Goal: Task Accomplishment & Management: Complete application form

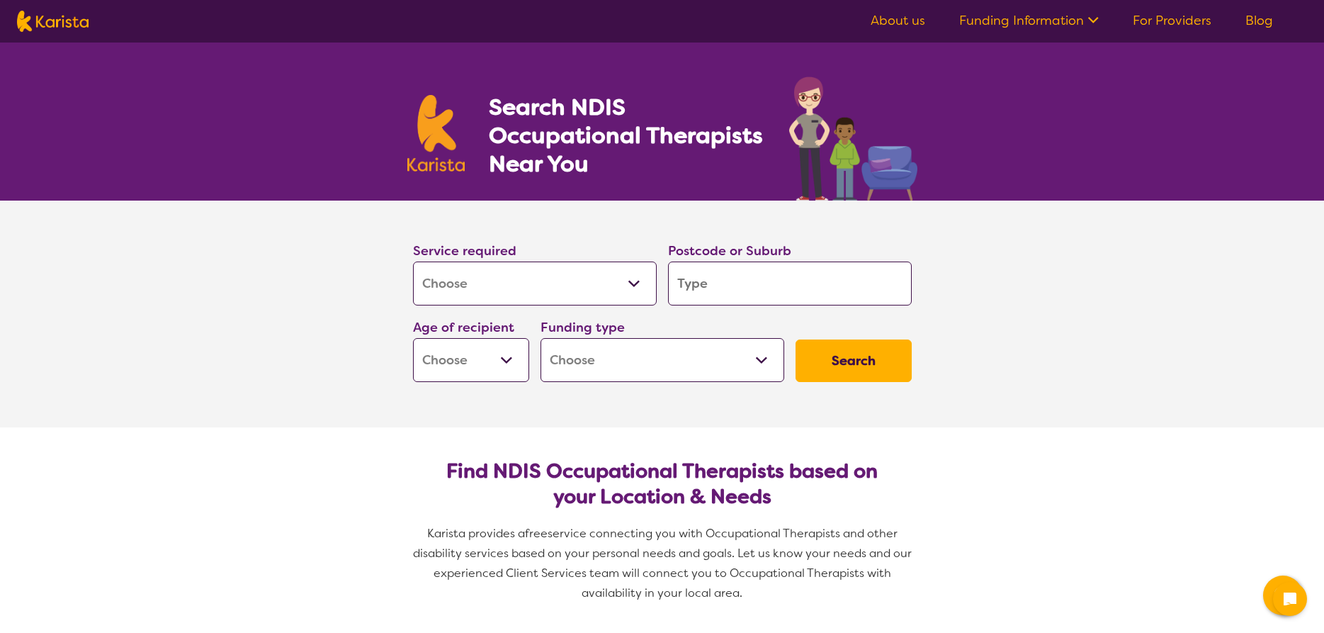
select select "[MEDICAL_DATA]"
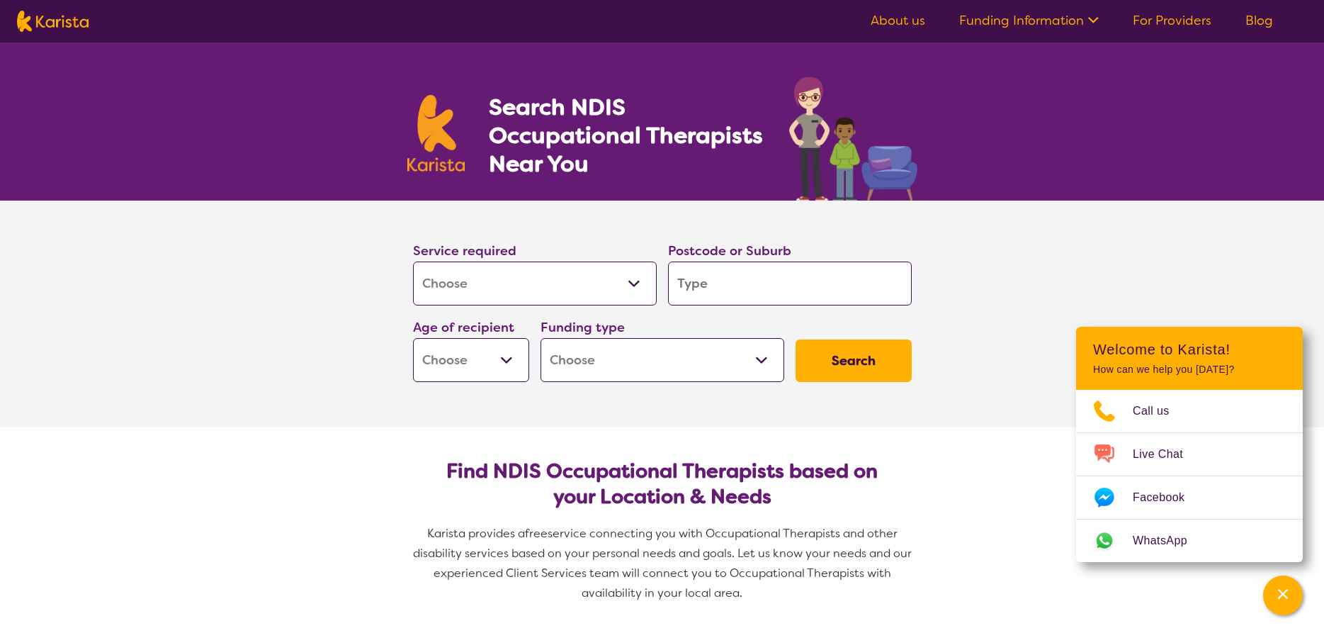
click at [714, 285] on input "search" at bounding box center [790, 283] width 244 height 44
type input "m"
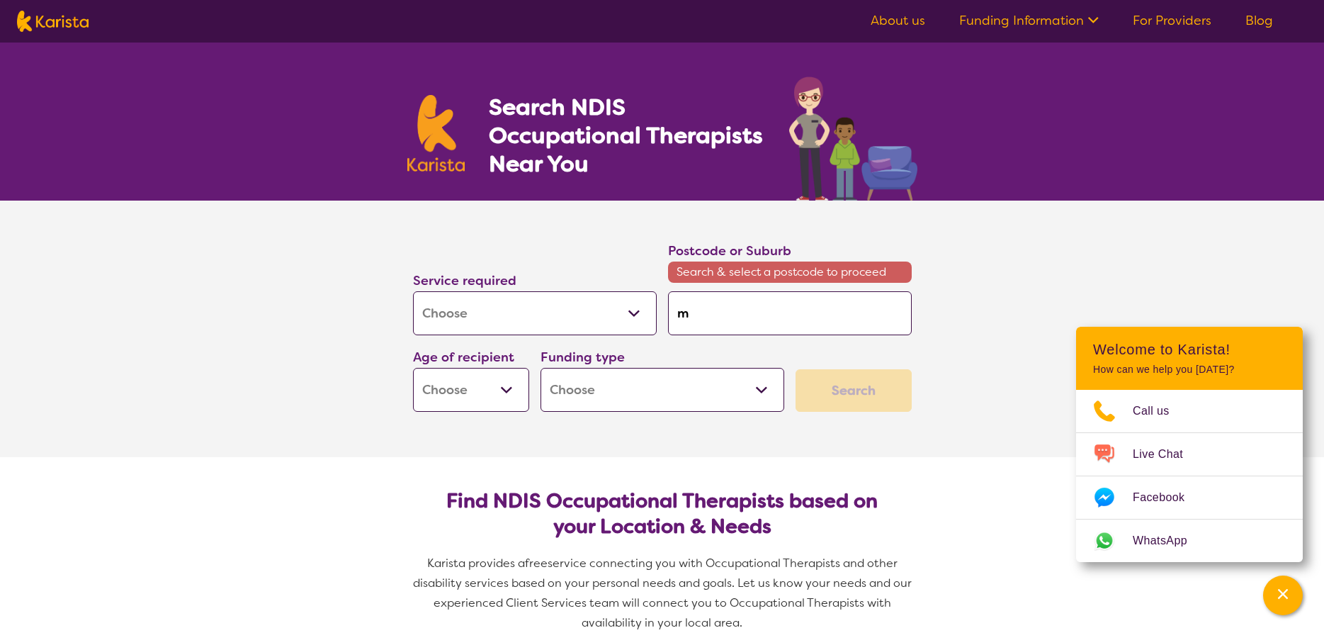
type input "ma"
type input "mar"
type input "[PERSON_NAME]"
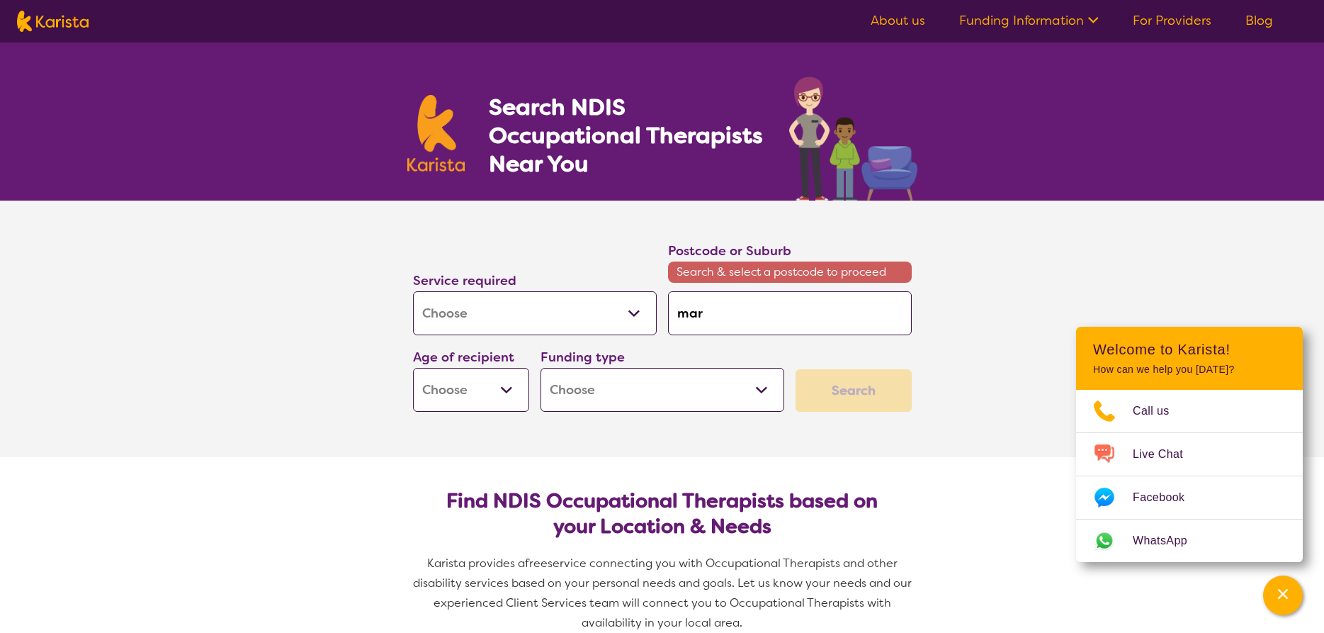
type input "[PERSON_NAME]"
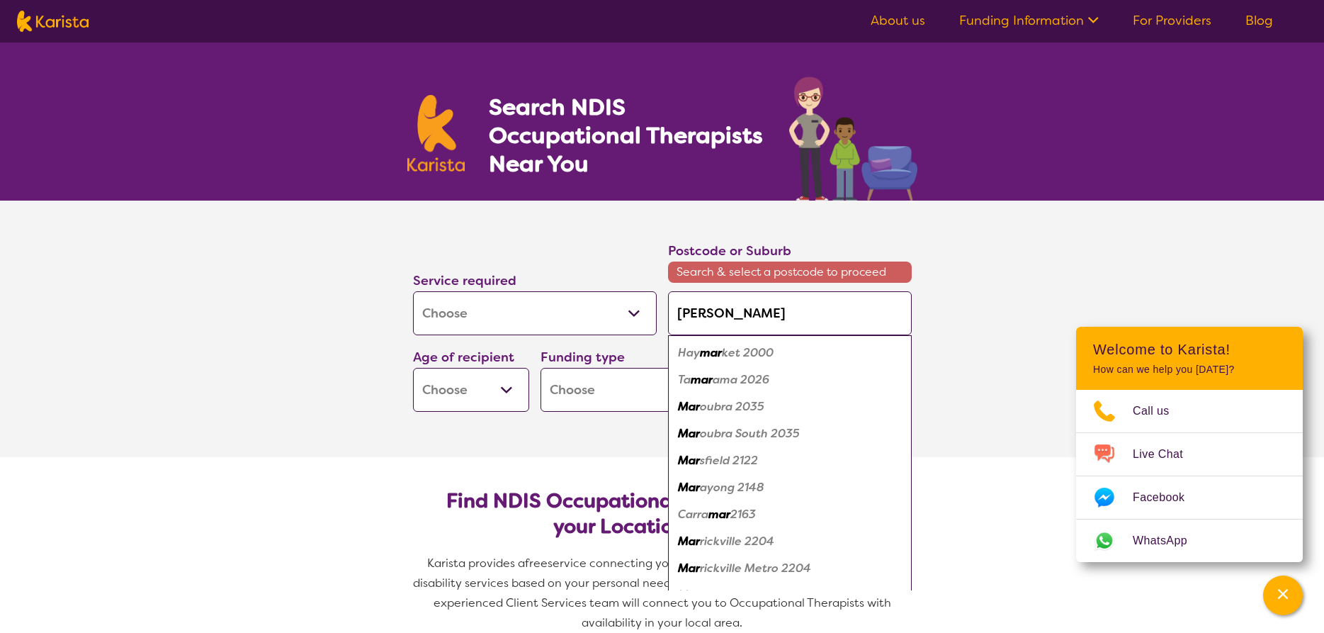
type input "maryb"
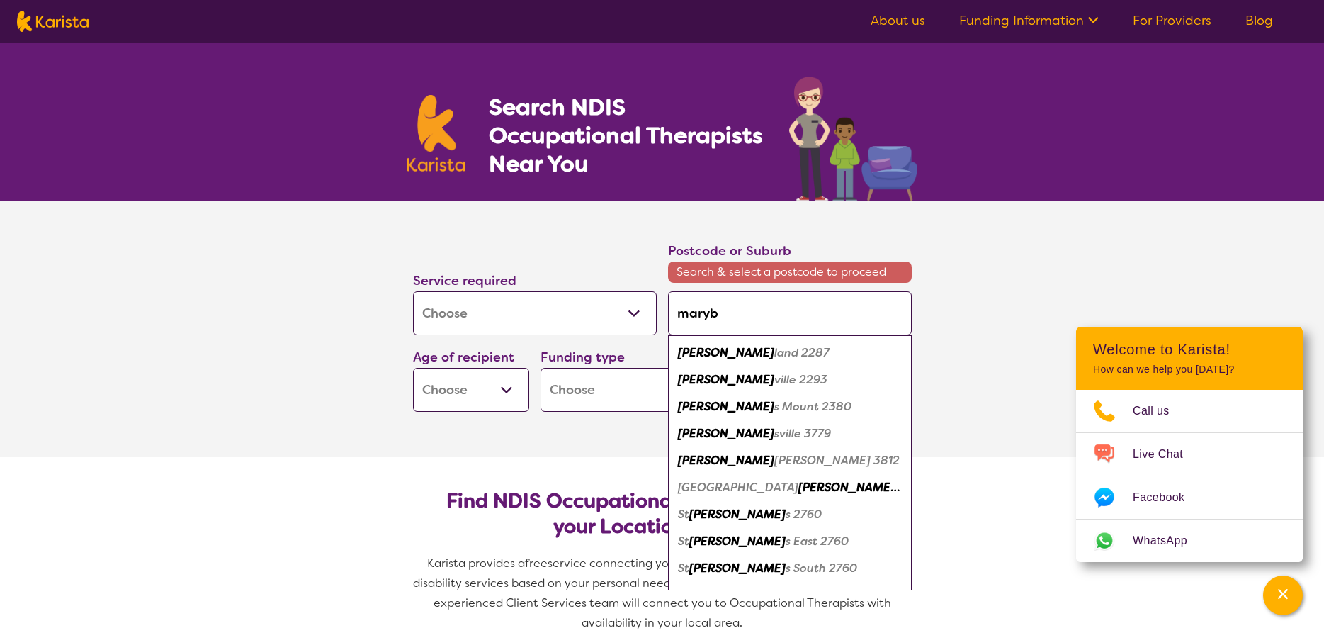
type input "marybo"
type input "marybou"
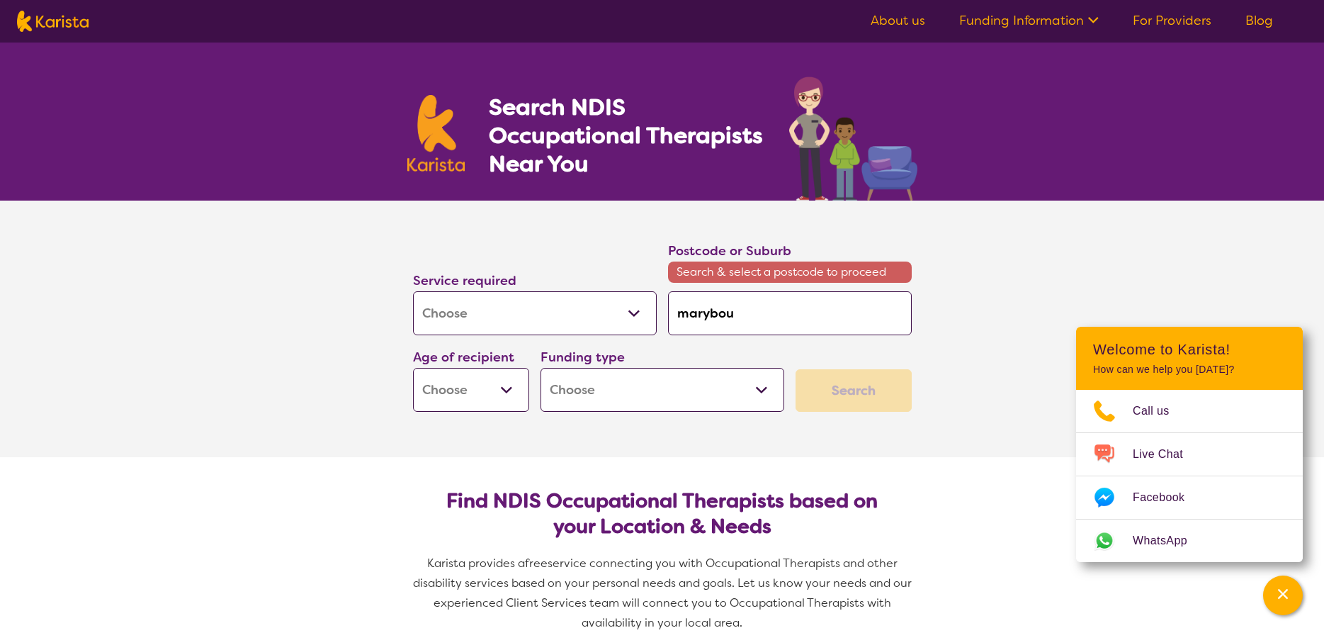
type input "marybo"
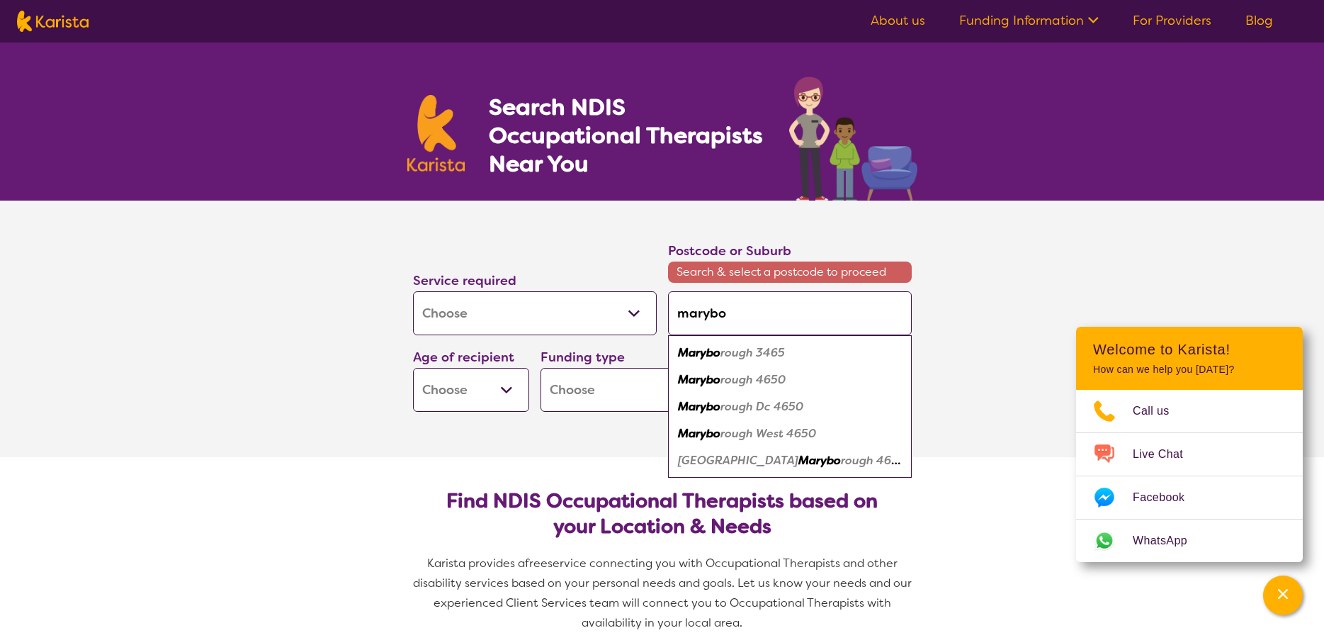
click at [725, 352] on em "rough 3465" at bounding box center [753, 352] width 64 height 15
type input "3465"
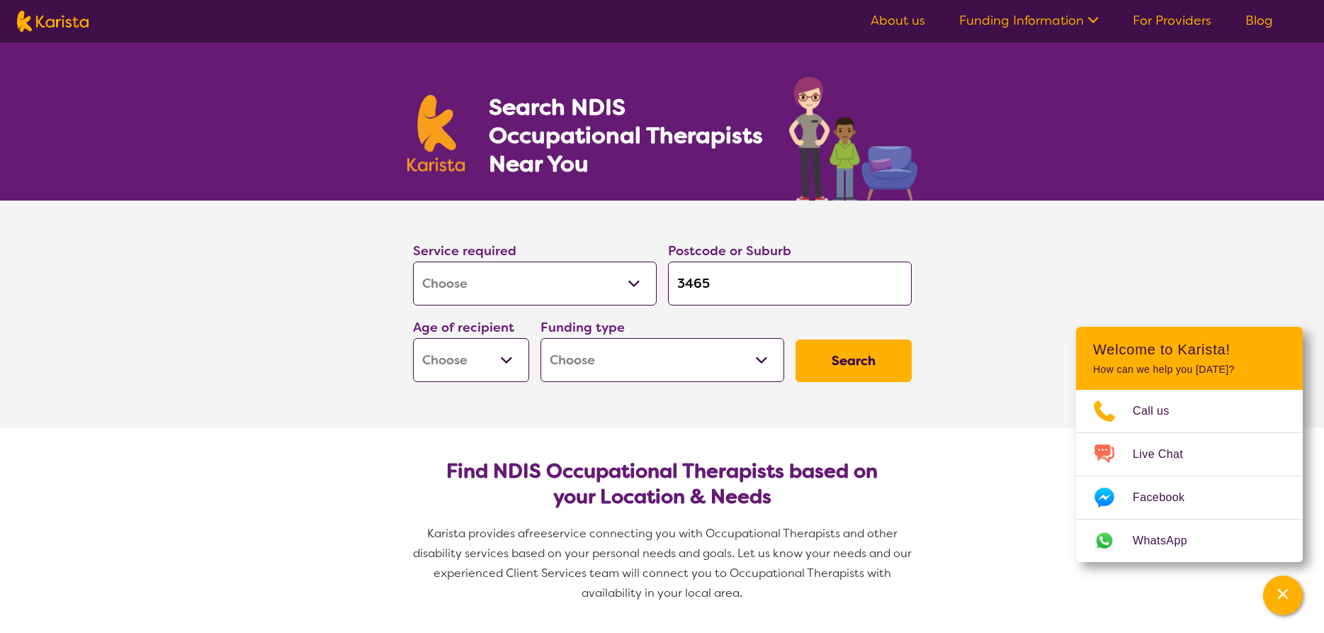
click at [413, 338] on select "Early Childhood - 0 to 9 Child - 10 to 11 Adolescent - 12 to 17 Adult - 18 to 6…" at bounding box center [471, 360] width 116 height 44
select select "AD"
click option "Adult - 18 to 64" at bounding box center [0, 0] width 0 height 0
select select "AD"
click at [541, 338] on select "Home Care Package (HCP) National Disability Insurance Scheme (NDIS) I don't know" at bounding box center [663, 360] width 244 height 44
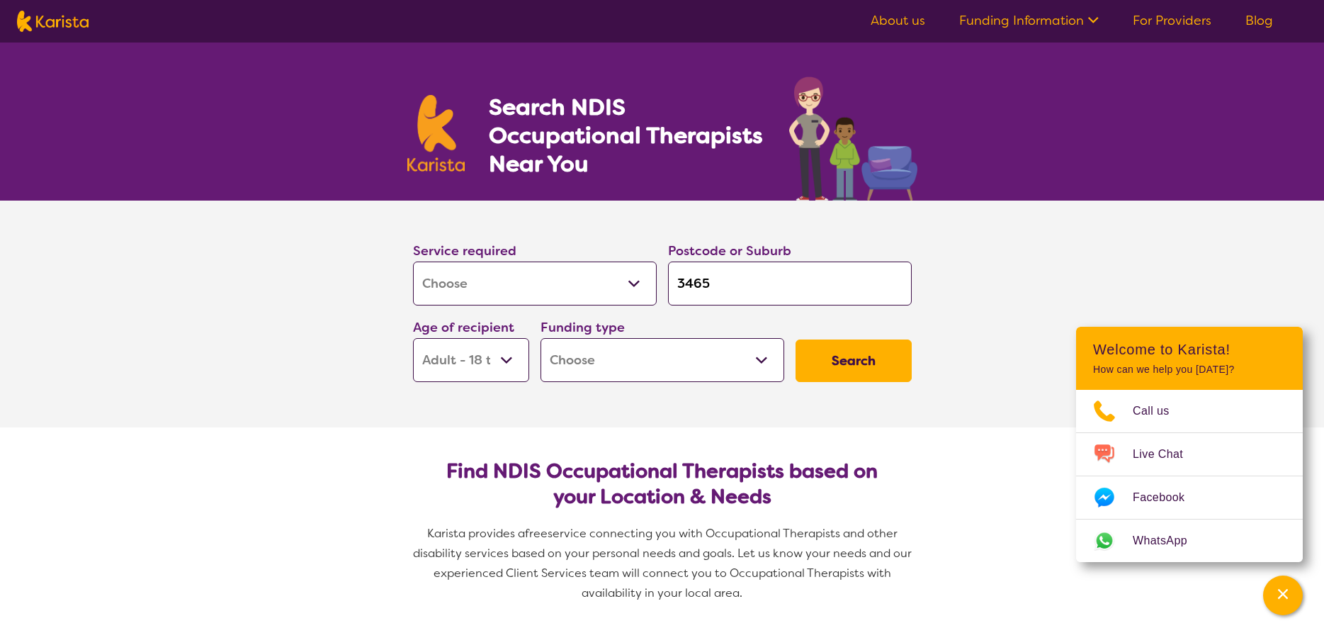
select select "NDIS"
click option "National Disability Insurance Scheme (NDIS)" at bounding box center [0, 0] width 0 height 0
select select "NDIS"
click at [854, 349] on button "Search" at bounding box center [854, 360] width 116 height 43
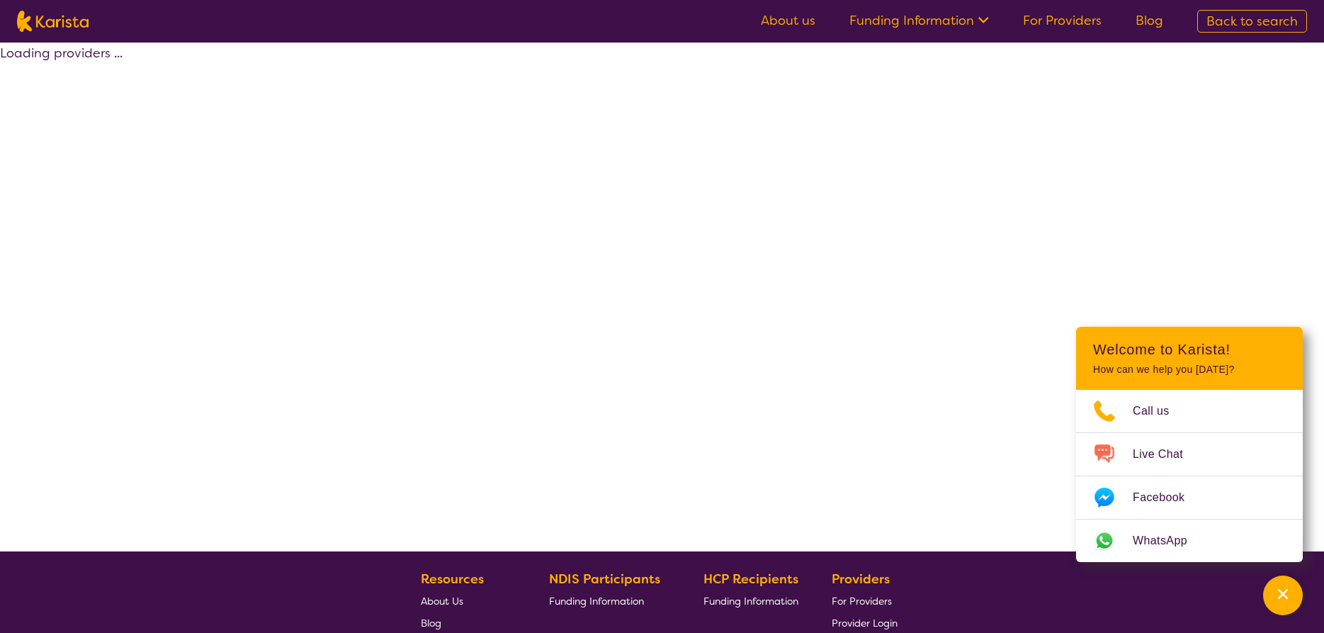
select select "by_score"
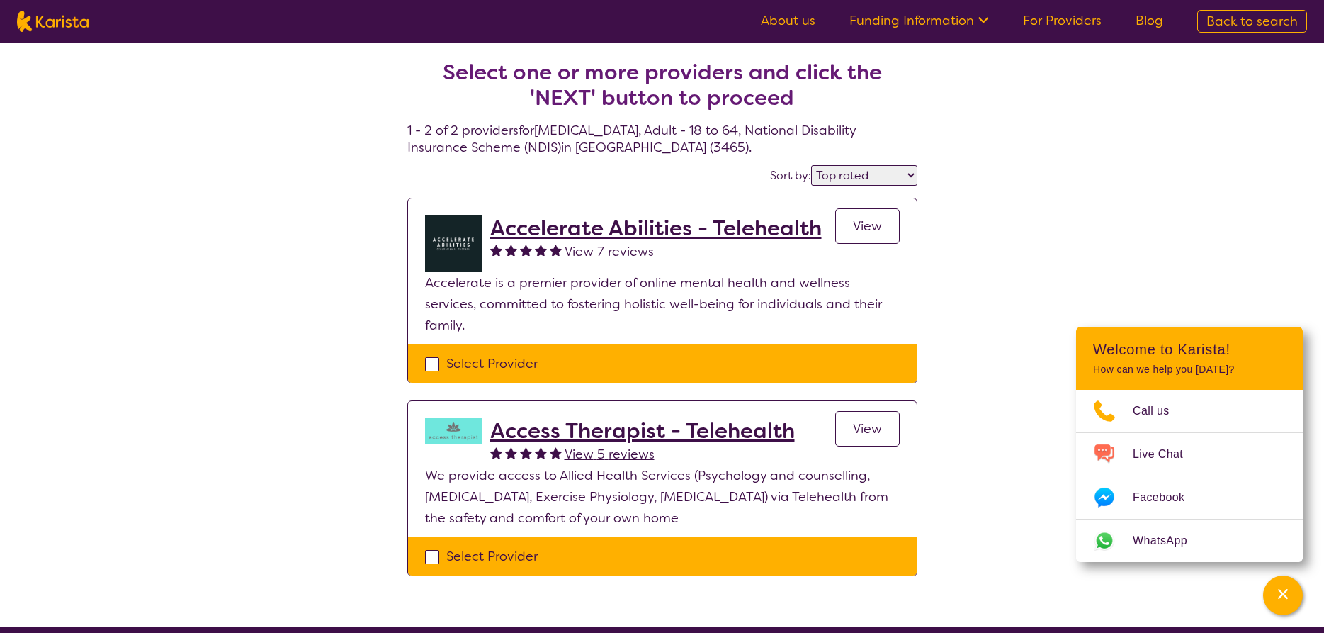
click at [879, 420] on span "View" at bounding box center [867, 428] width 29 height 17
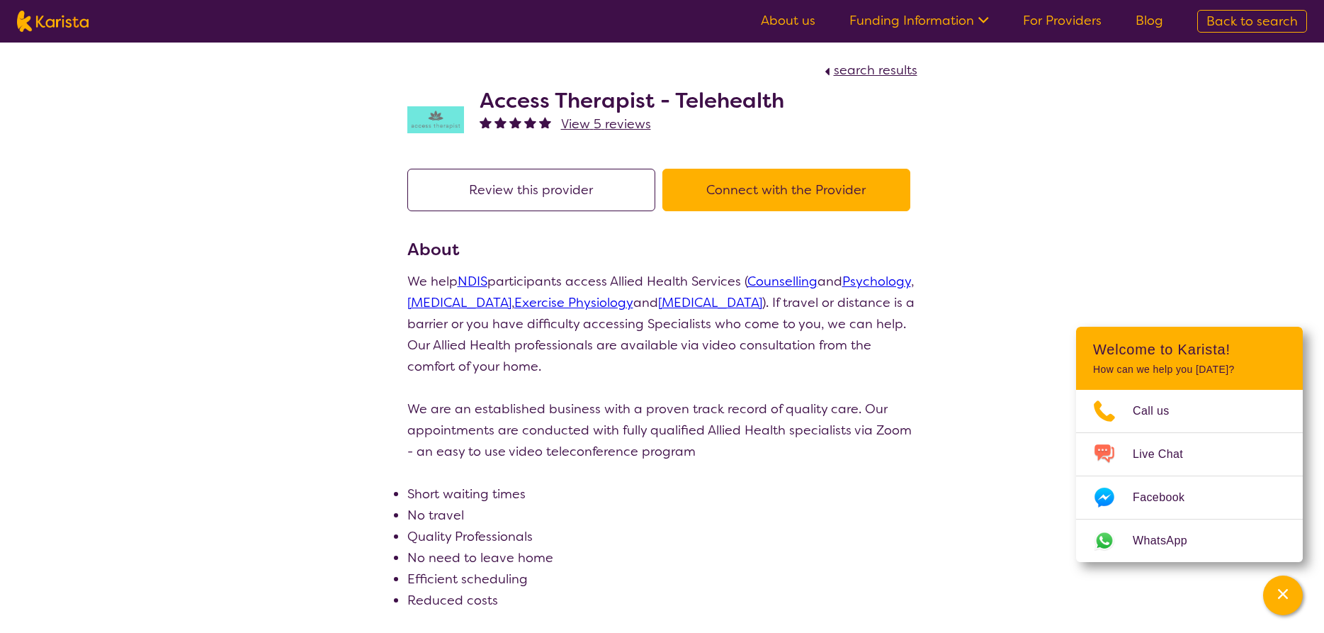
click at [738, 192] on button "Connect with the Provider" at bounding box center [787, 190] width 248 height 43
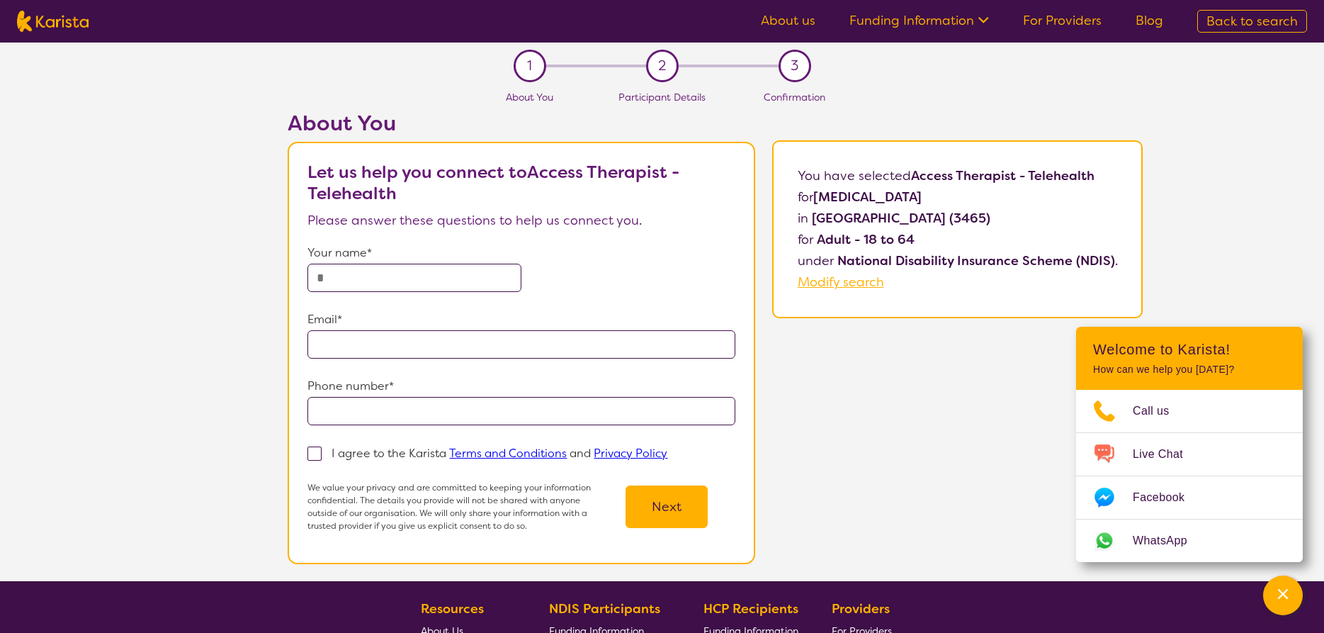
click at [349, 275] on input "text" at bounding box center [415, 278] width 214 height 28
type input "**********"
click at [344, 346] on input "email" at bounding box center [521, 344] width 427 height 28
type input "**********"
click at [356, 414] on input "tel" at bounding box center [521, 411] width 427 height 28
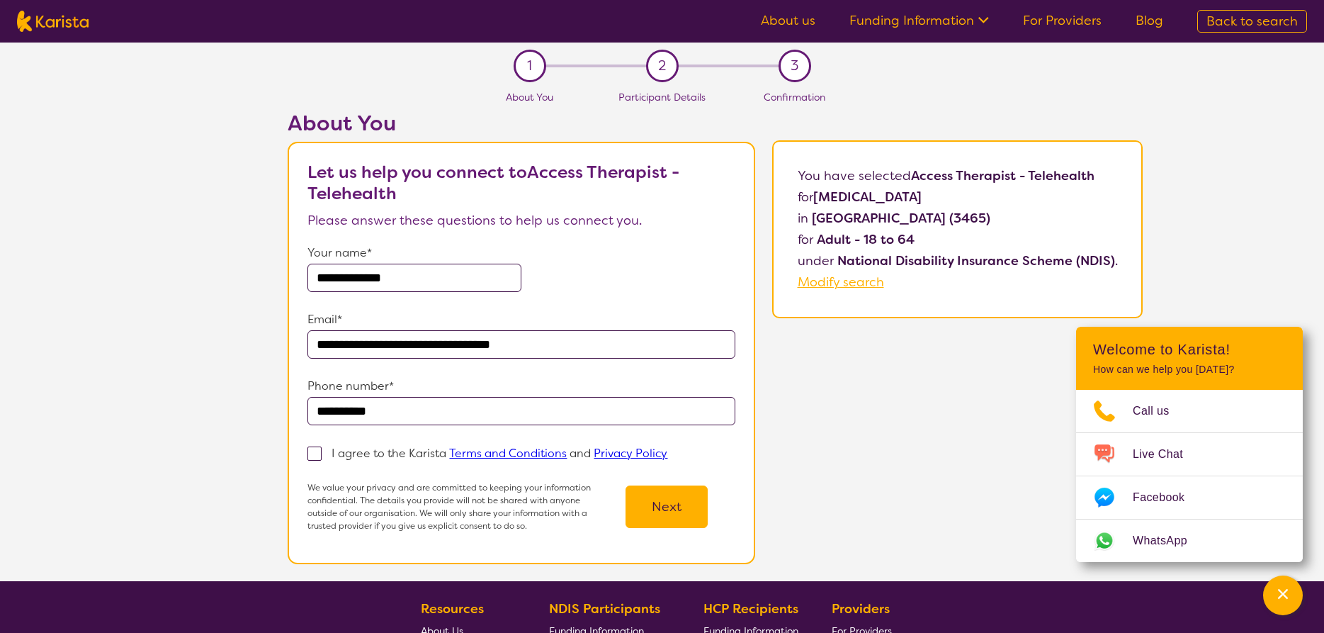
type input "**********"
click at [319, 456] on span at bounding box center [315, 453] width 14 height 14
click at [668, 456] on input "I agree to the Karista Terms and Conditions and Privacy Policy" at bounding box center [672, 452] width 9 height 9
checkbox input "true"
click at [677, 502] on button "Next" at bounding box center [667, 506] width 82 height 43
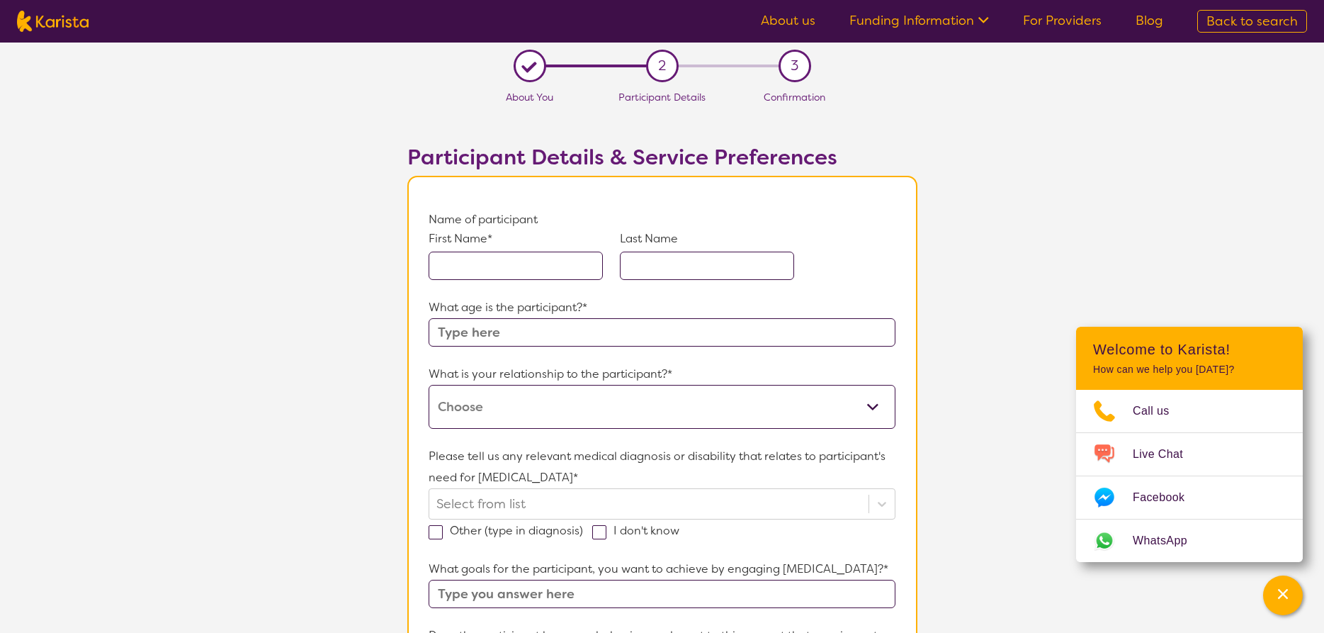
click at [498, 261] on input "text" at bounding box center [516, 266] width 174 height 28
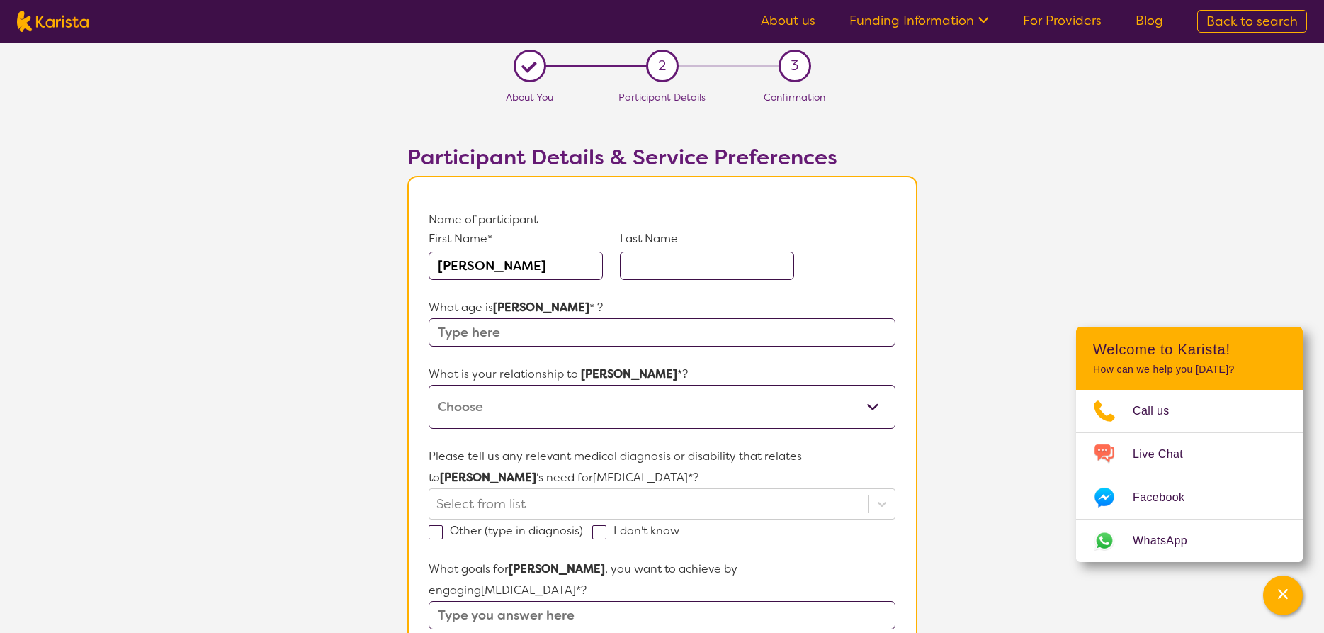
type input "[PERSON_NAME]"
drag, startPoint x: 769, startPoint y: 266, endPoint x: 514, endPoint y: 286, distance: 255.2
click at [767, 267] on input "text" at bounding box center [707, 266] width 174 height 28
type input "musiga"
click at [497, 327] on input "text" at bounding box center [662, 332] width 466 height 28
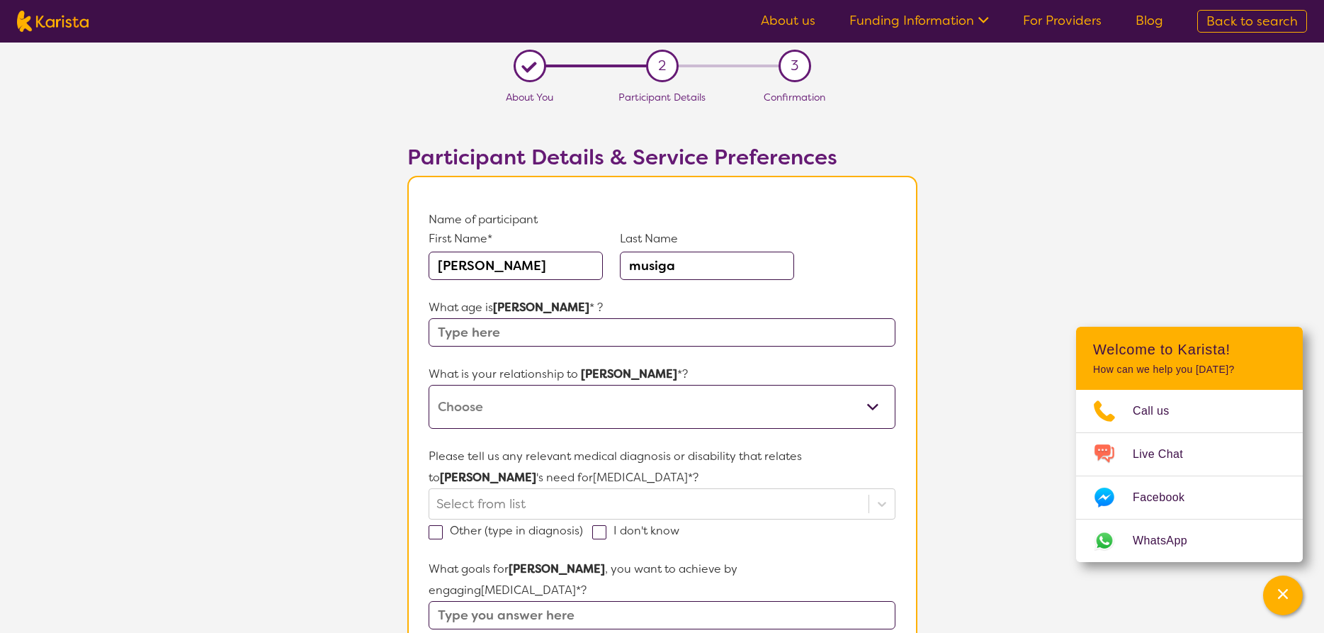
click at [519, 339] on input "text" at bounding box center [662, 332] width 466 height 28
type input "50"
click at [429, 385] on select "This request is for myself I am their parent I am their child I am their spouse…" at bounding box center [662, 407] width 466 height 44
select select "I am their Support Coordinator"
click option "I am their Support Coordinator" at bounding box center [0, 0] width 0 height 0
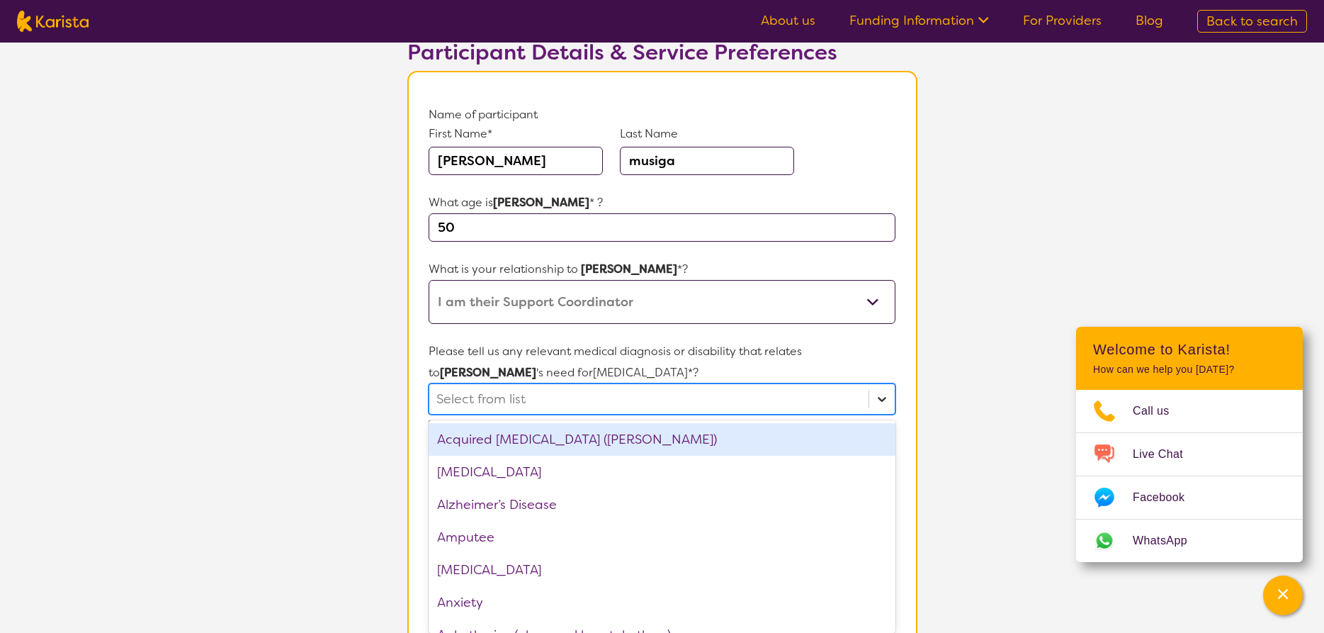
click at [886, 415] on div "option Acquired [MEDICAL_DATA] (ABI) focused, 1 of 75. 75 results available. Us…" at bounding box center [662, 398] width 466 height 31
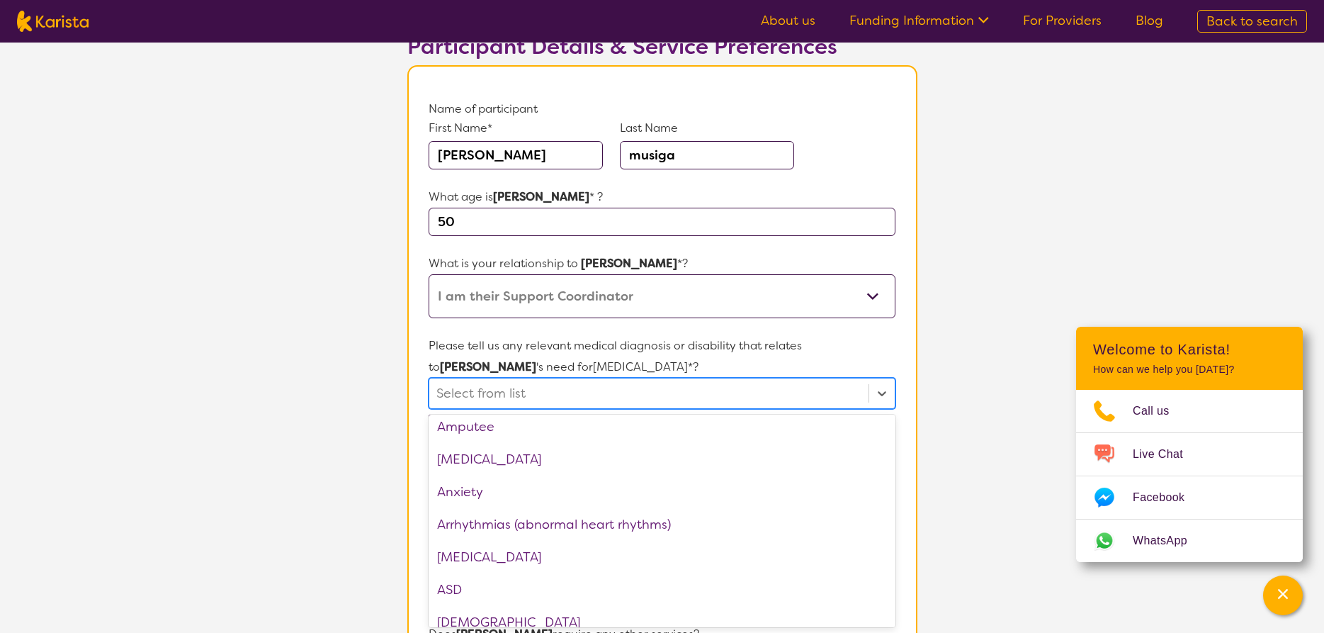
scroll to position [175, 0]
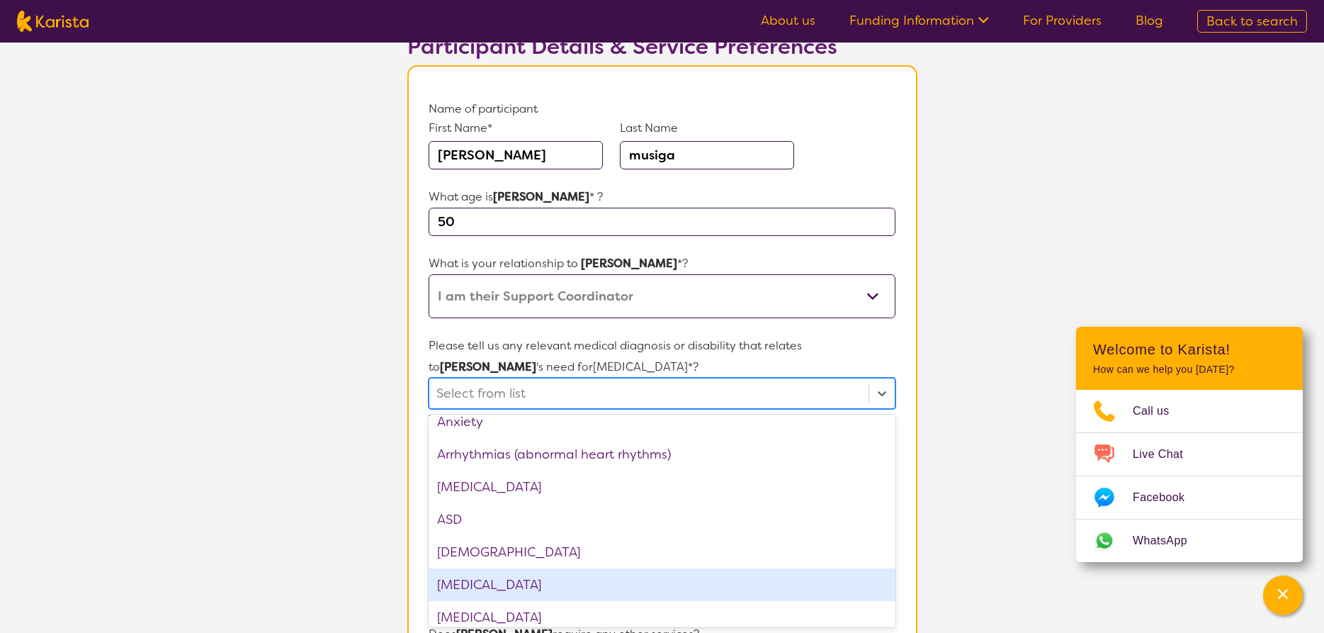
click at [565, 584] on div "[MEDICAL_DATA]" at bounding box center [662, 584] width 466 height 33
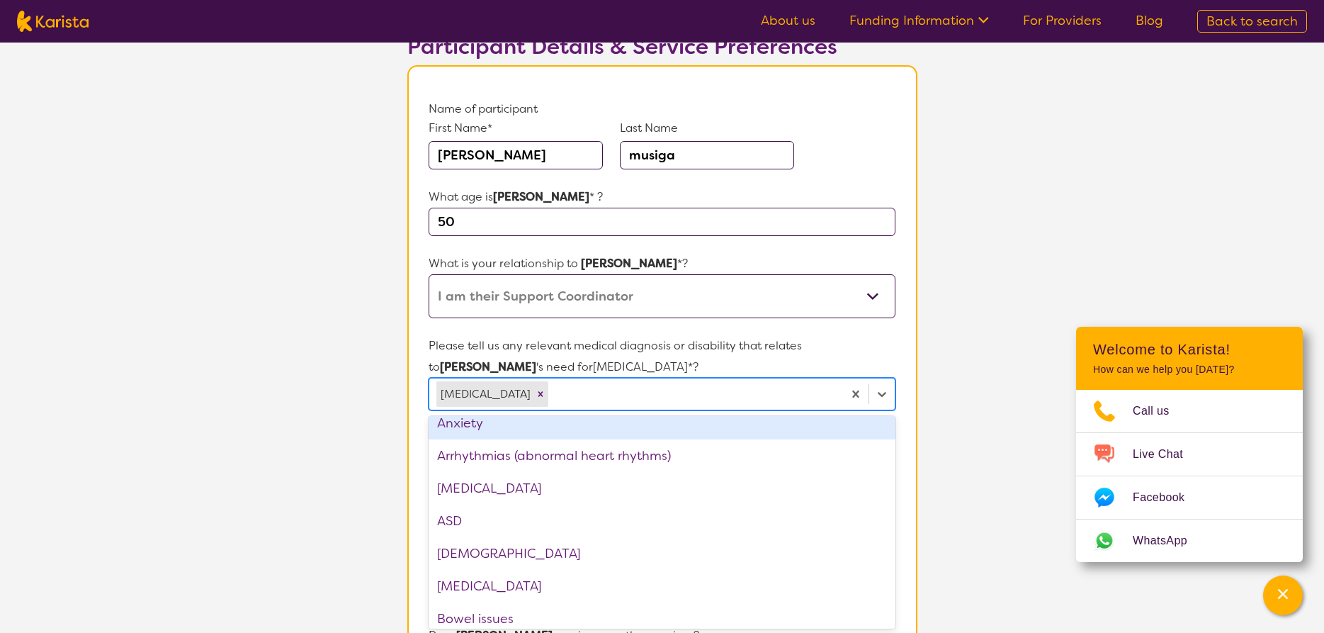
type input "f"
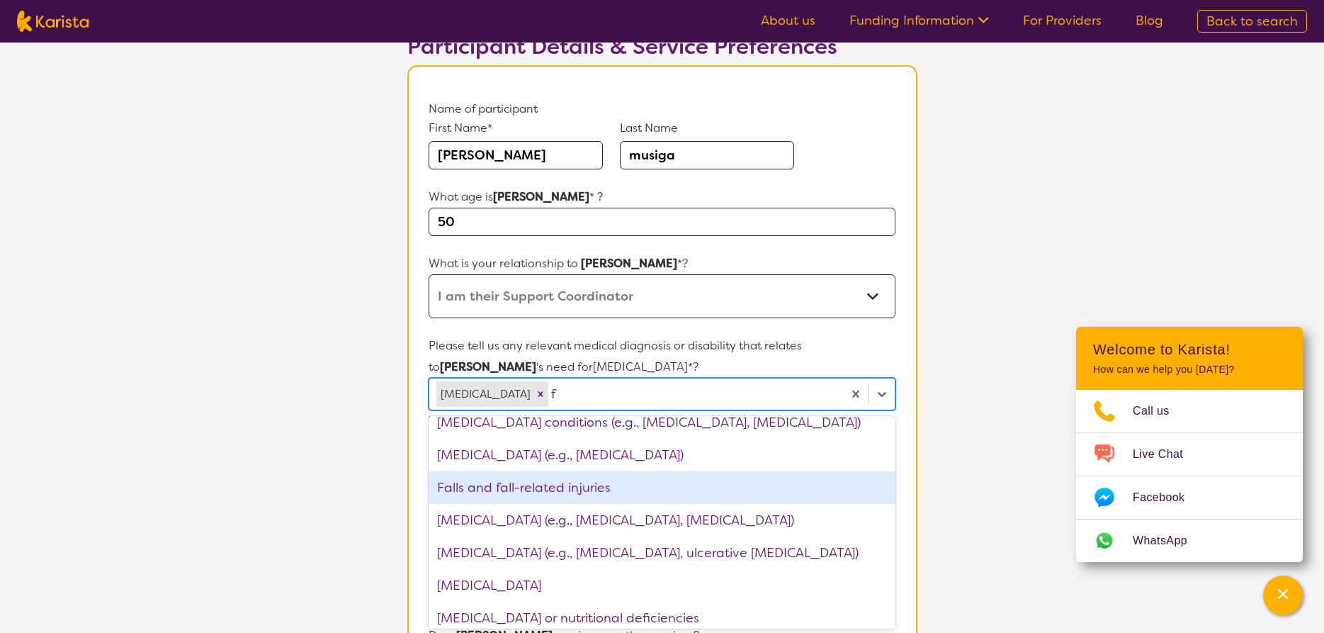
scroll to position [21, 0]
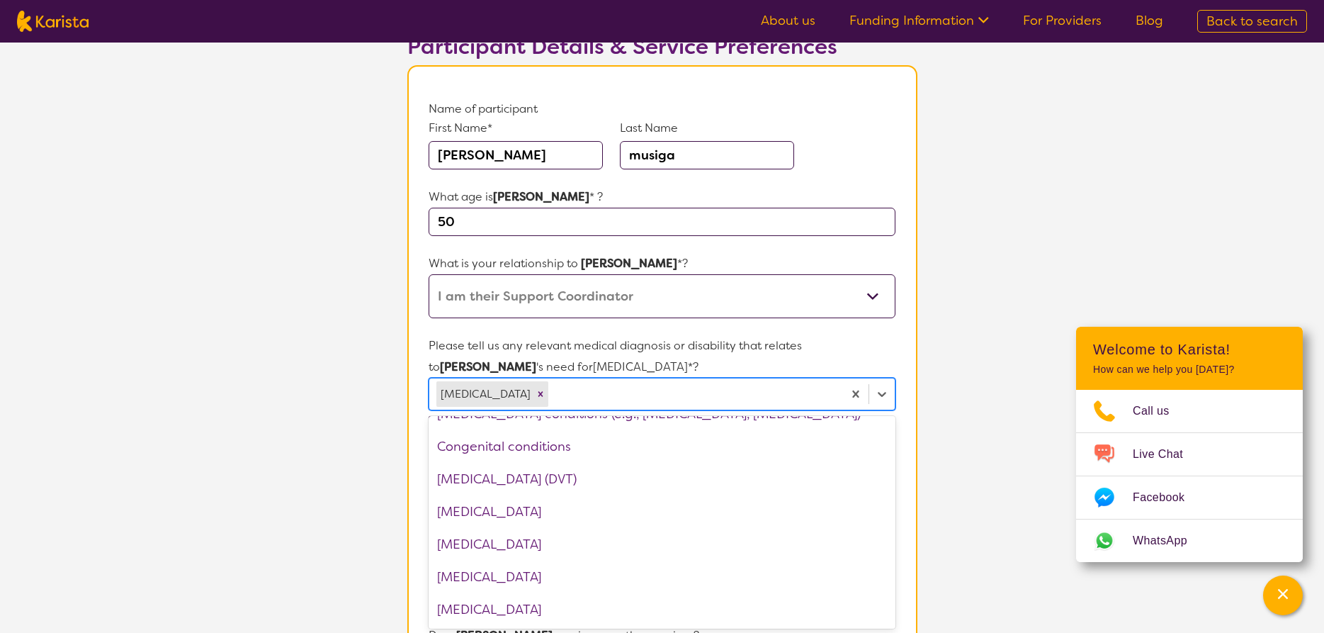
type input "o"
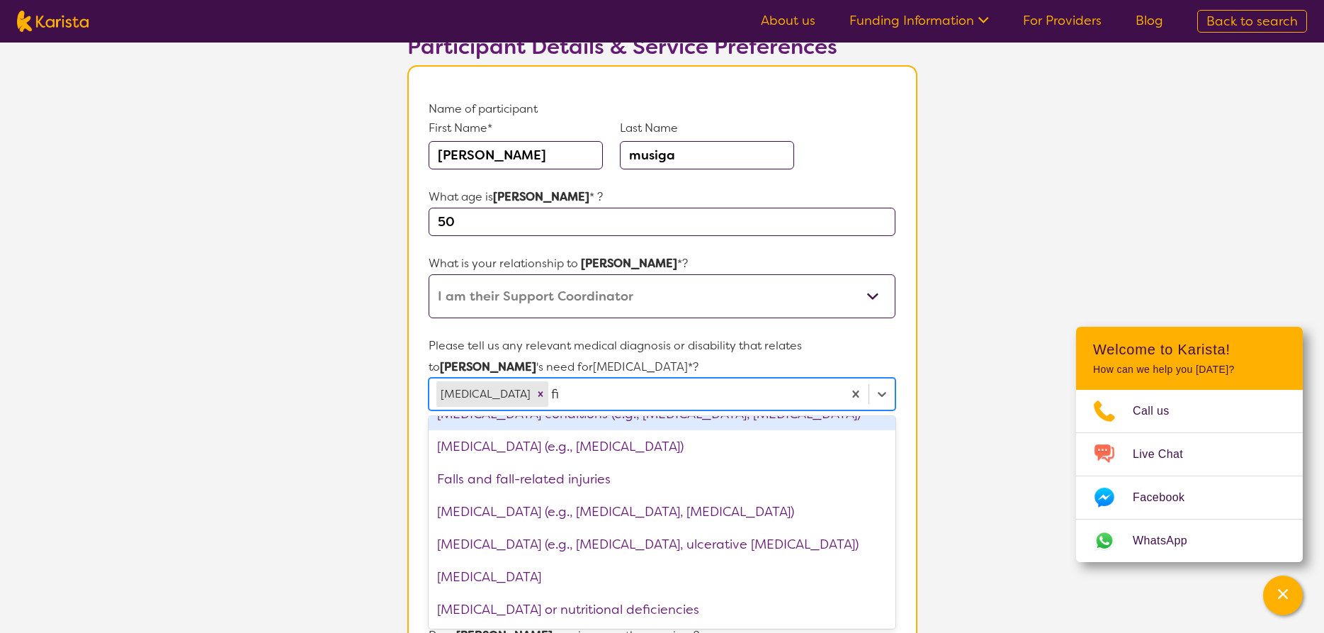
scroll to position [0, 0]
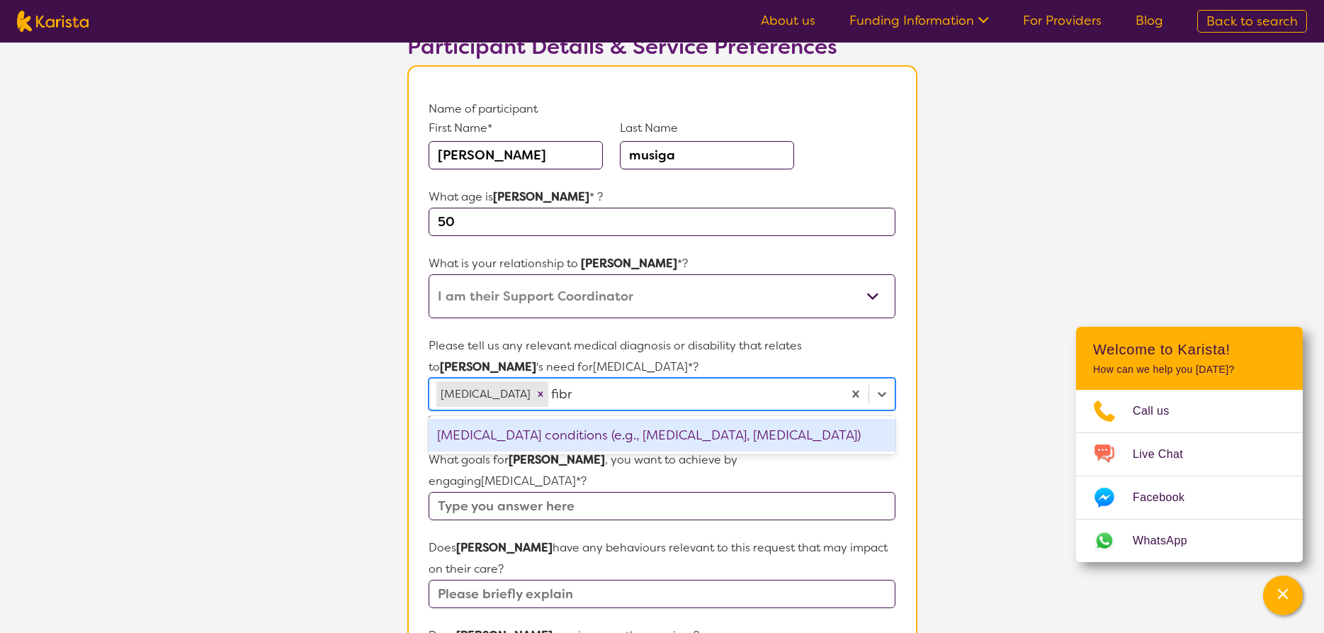
type input "fibro"
click at [506, 444] on div "[MEDICAL_DATA] conditions (e.g., [MEDICAL_DATA], [MEDICAL_DATA])" at bounding box center [662, 435] width 466 height 33
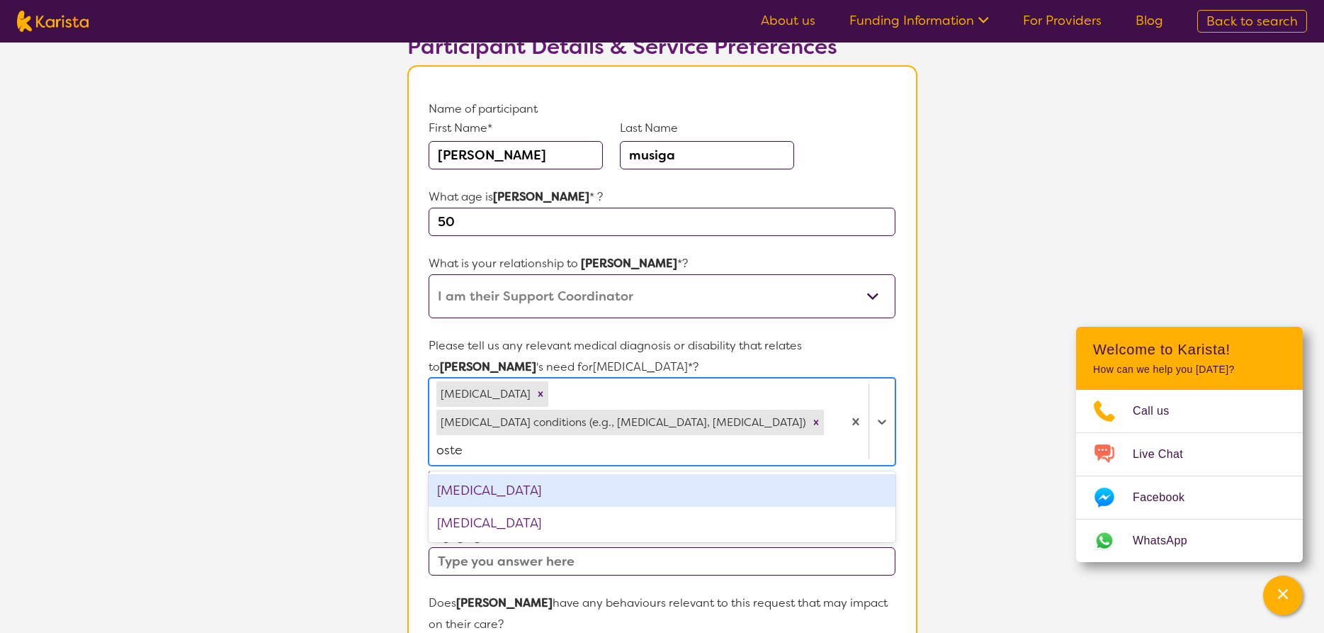
type input "osteo"
click at [482, 474] on div "[MEDICAL_DATA]" at bounding box center [662, 490] width 466 height 33
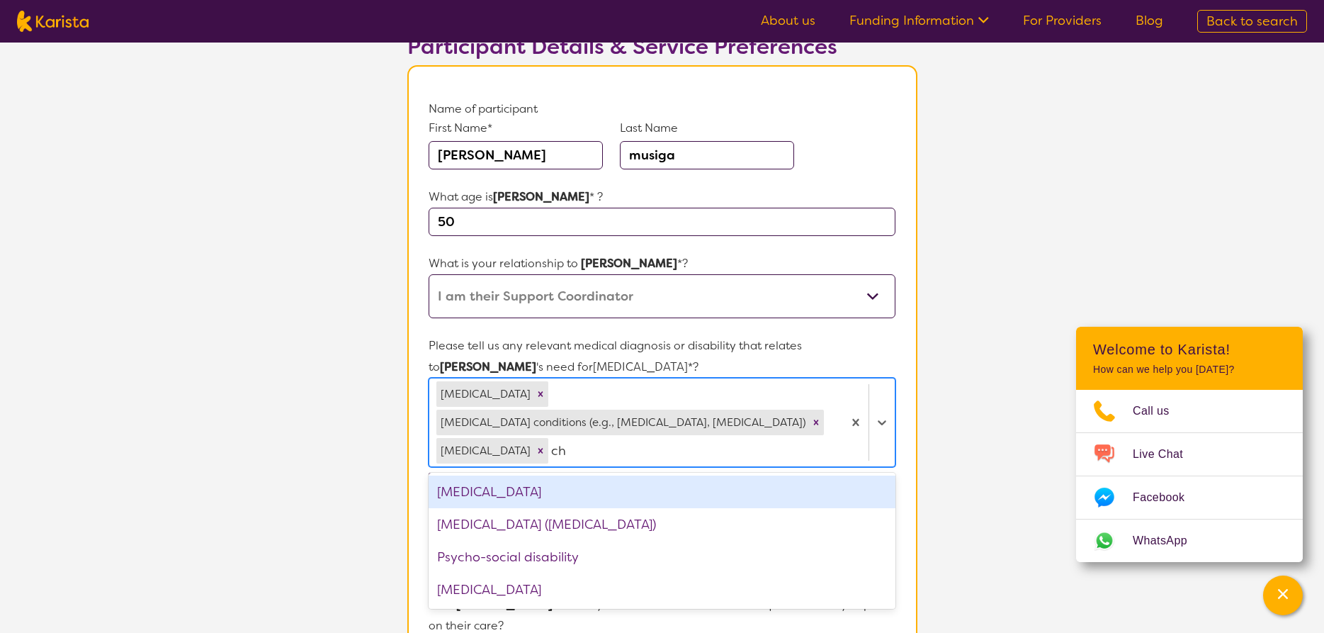
type input "c"
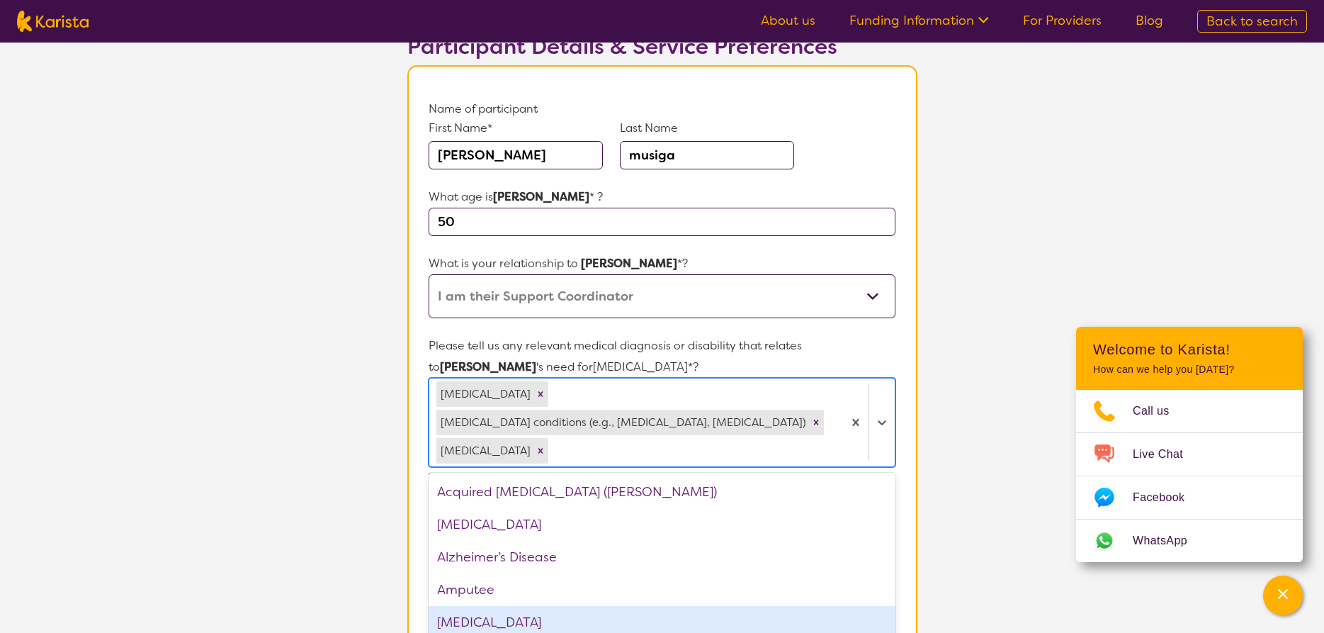
click at [983, 556] on section "L About You 2 Participant Details 3 Confirmation Participant Details & Service …" at bounding box center [662, 596] width 1324 height 1329
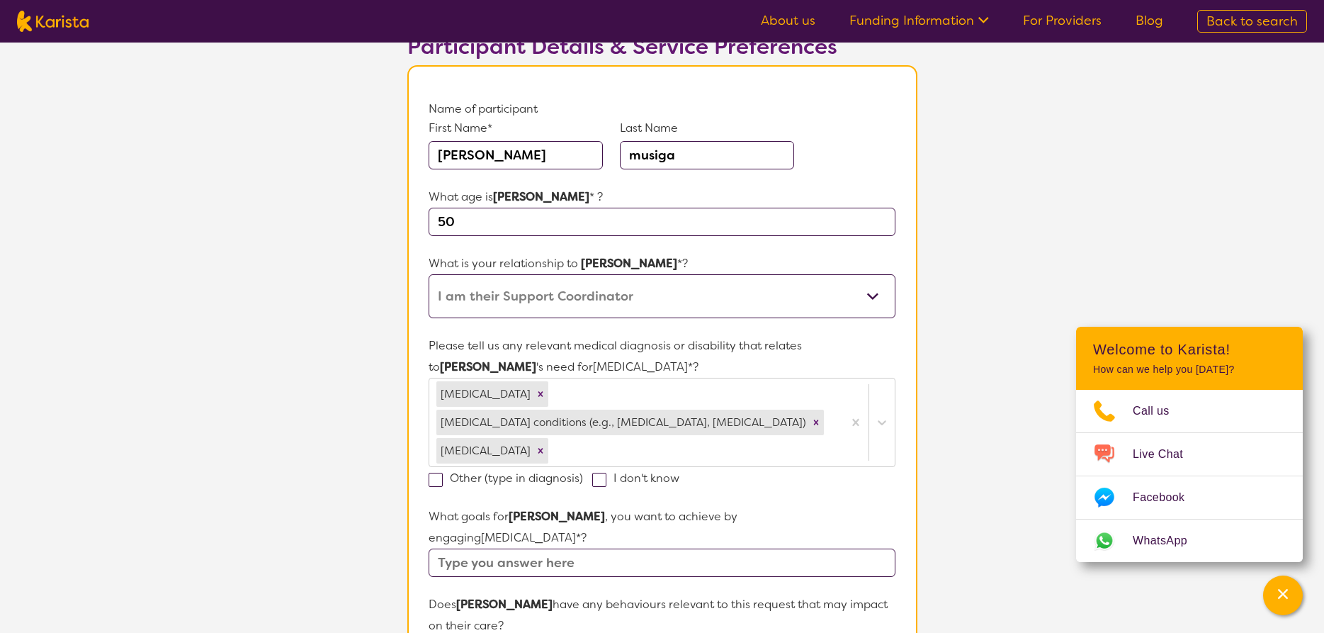
click at [434, 481] on span at bounding box center [436, 480] width 14 height 14
click at [583, 481] on input "Other (type in diagnosis)" at bounding box center [587, 477] width 9 height 9
checkbox input "true"
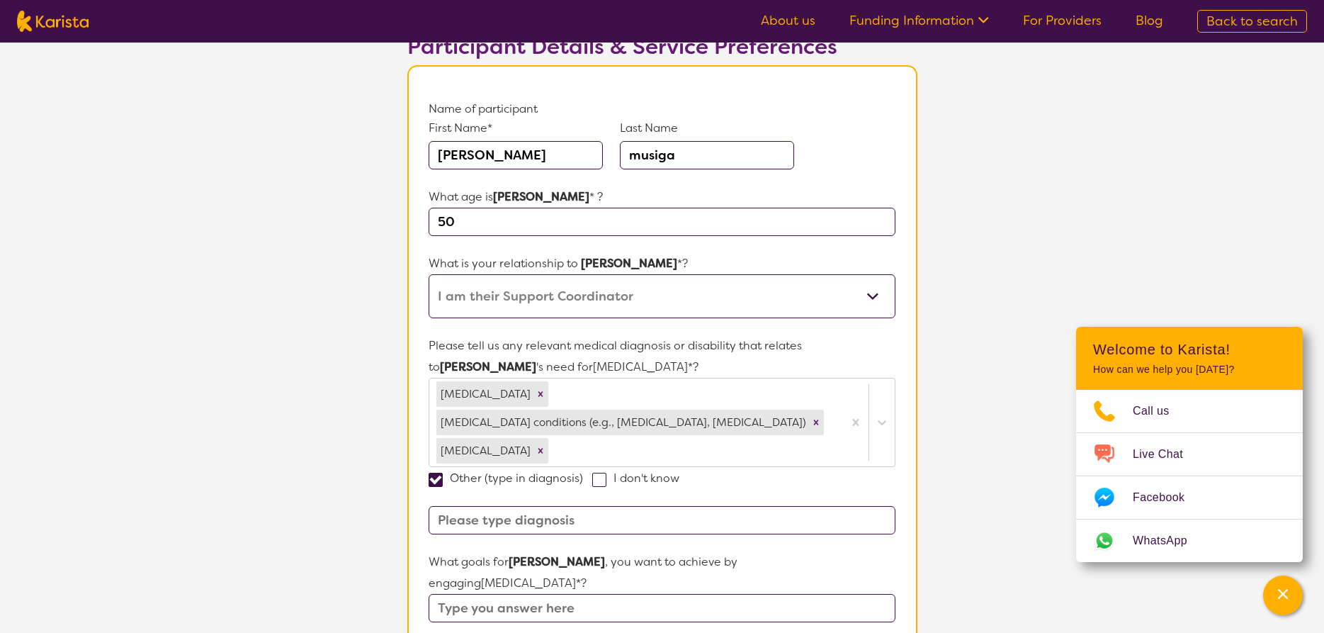
click at [526, 522] on input at bounding box center [662, 520] width 466 height 28
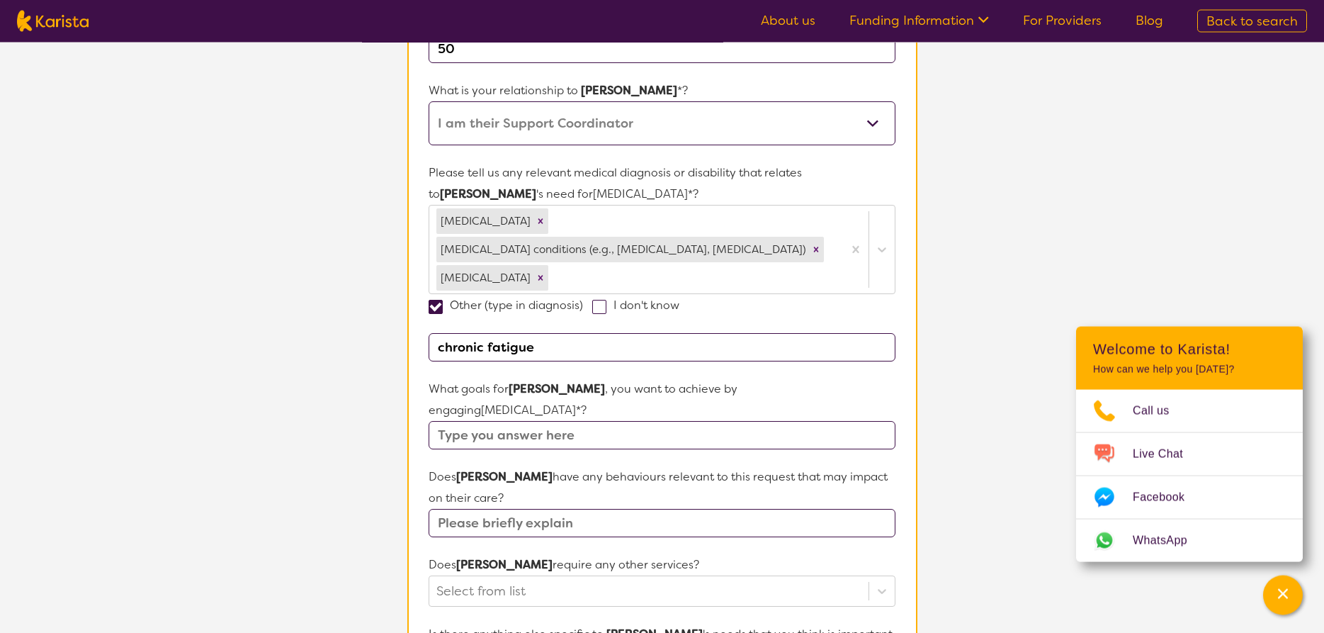
scroll to position [376, 0]
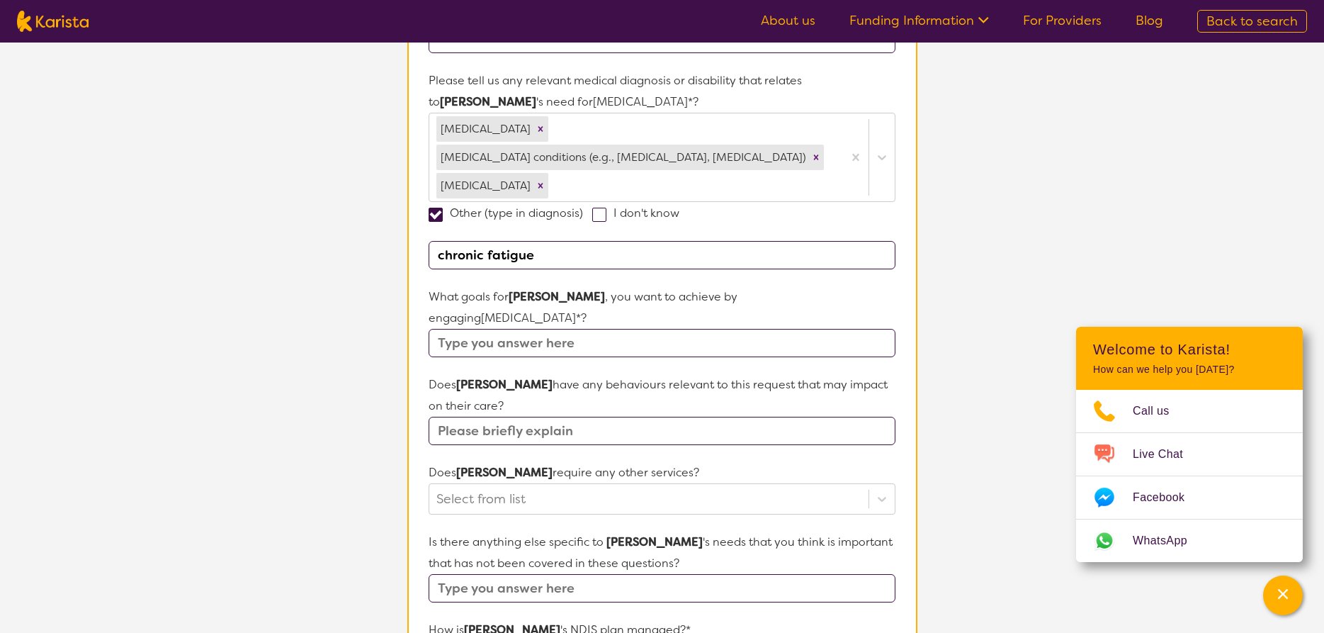
type input "chronic fatigue"
click at [697, 329] on input "text" at bounding box center [662, 343] width 466 height 28
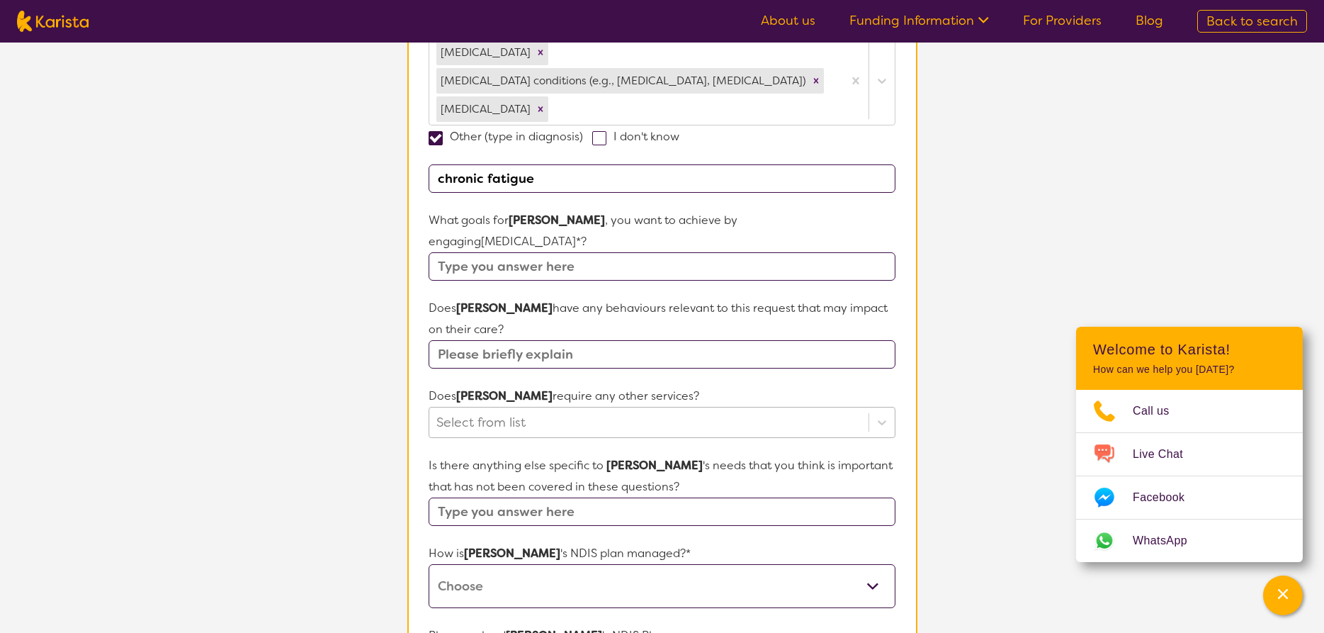
click at [507, 438] on div "Select from list" at bounding box center [662, 422] width 466 height 31
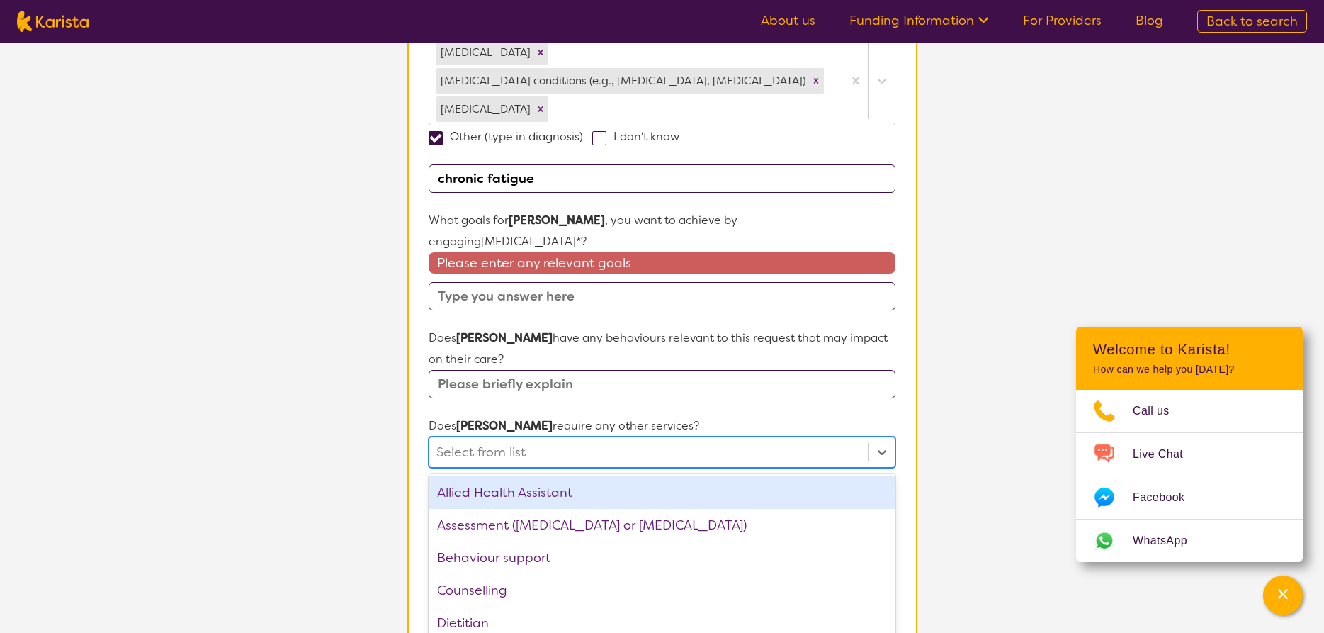
scroll to position [459, 0]
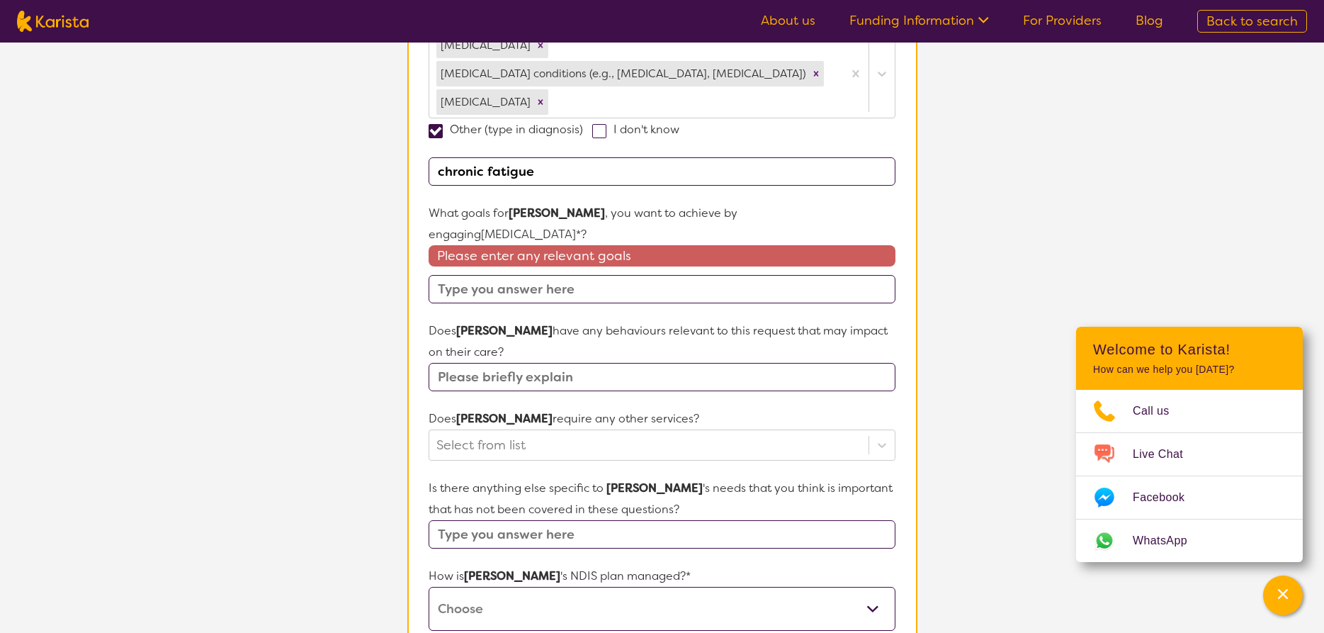
click at [497, 363] on input "text" at bounding box center [662, 377] width 466 height 28
type input "a"
type input "AT/ recliner"
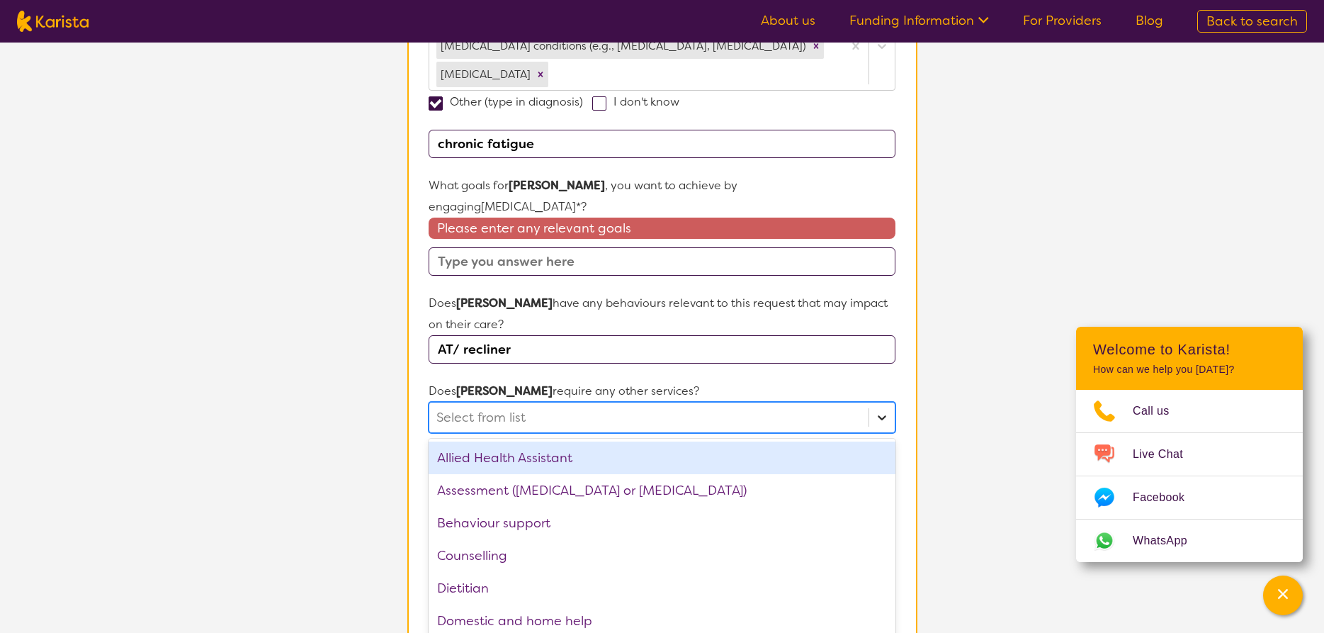
click at [886, 427] on div "option Allied Health Assistant focused, 1 of 21. 21 results available. Use Up a…" at bounding box center [662, 417] width 466 height 31
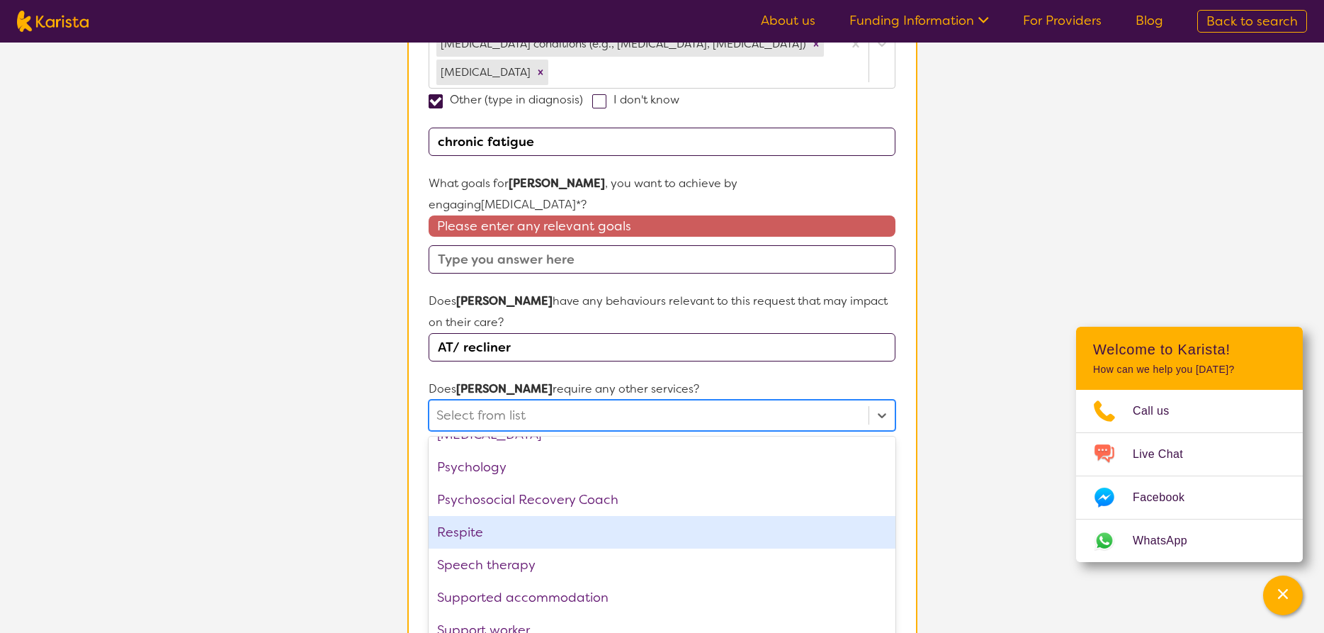
scroll to position [0, 0]
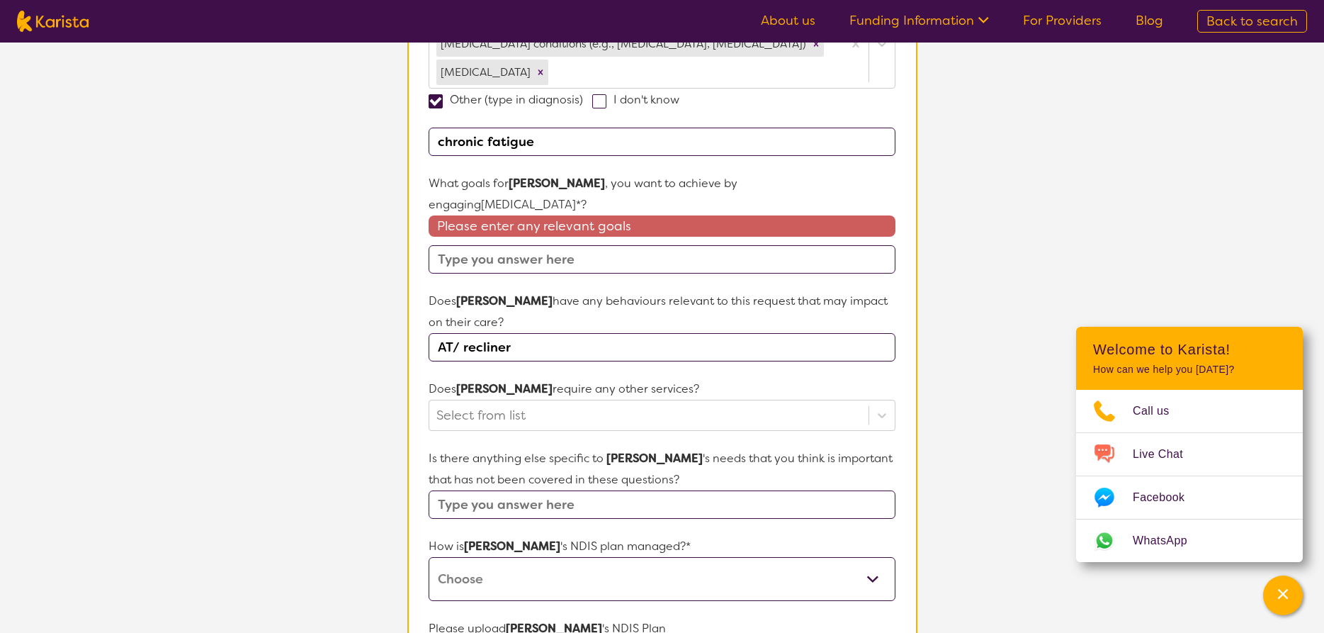
click at [986, 489] on section "L About You 2 Participant Details 3 Confirmation Participant Details & Service …" at bounding box center [662, 256] width 1324 height 1404
click at [429, 557] on select "Self-managed NDIS plan Managed by a registered plan management provider (not th…" at bounding box center [662, 579] width 466 height 44
select select "Plan Managed"
click option "Managed by a registered plan management provider (not the NDIA)" at bounding box center [0, 0] width 0 height 0
click at [488, 490] on input "text" at bounding box center [662, 504] width 466 height 28
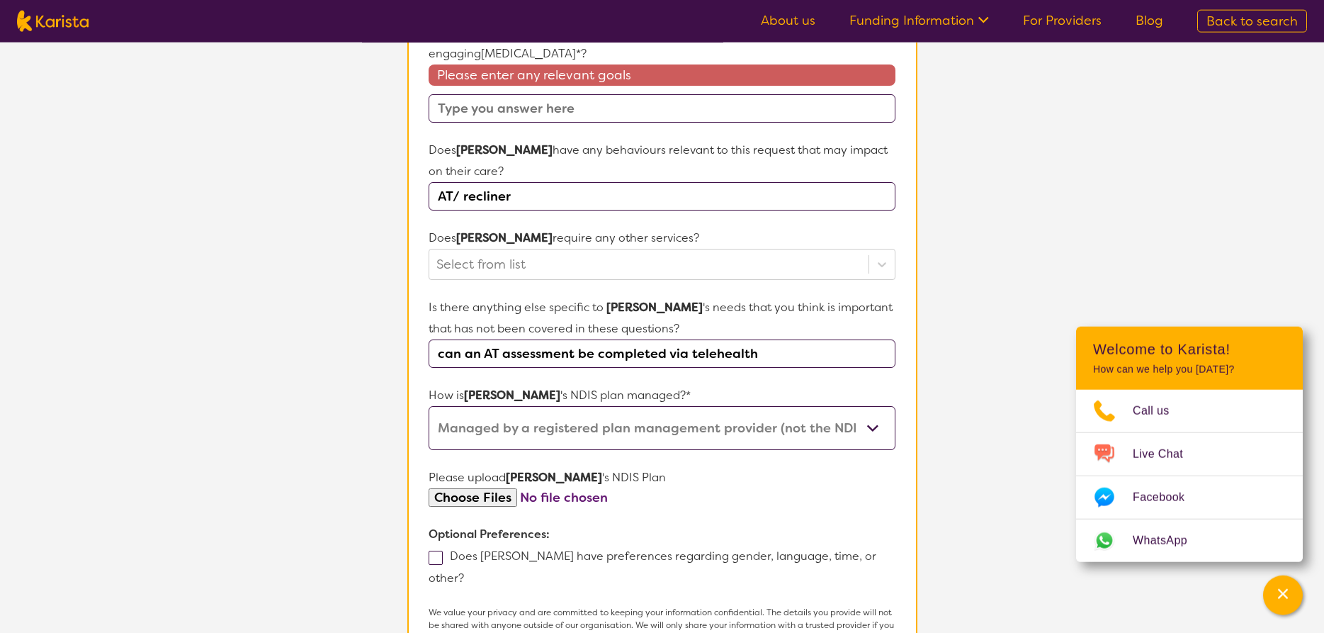
scroll to position [754, 0]
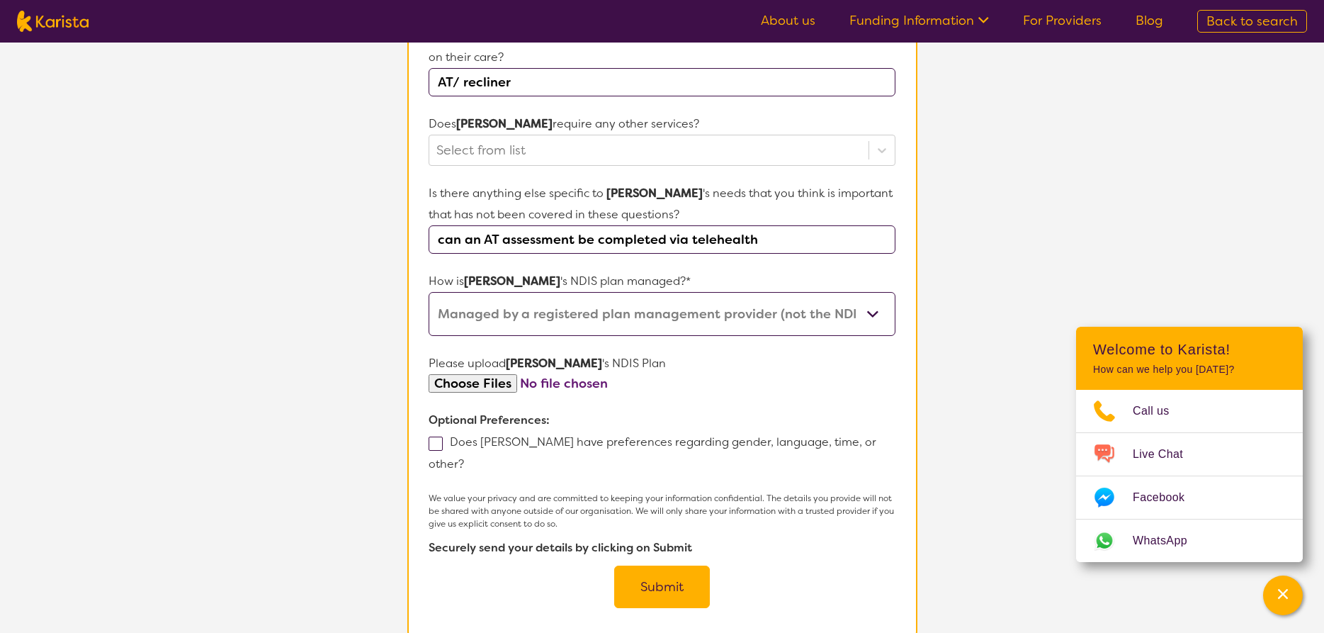
type input "can an AT assessment be completed via telehealth"
click at [466, 374] on input "file" at bounding box center [662, 383] width 466 height 19
click at [519, 374] on input "file" at bounding box center [662, 383] width 466 height 19
click at [634, 565] on button "Submit" at bounding box center [662, 586] width 96 height 43
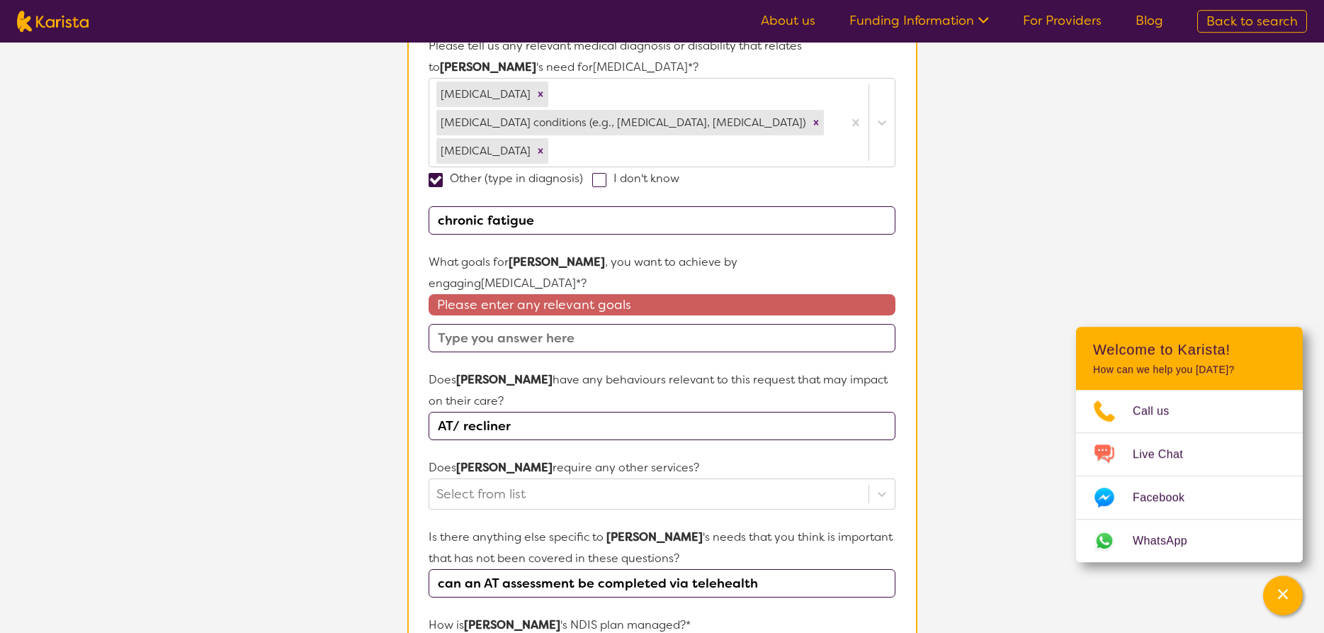
click at [487, 324] on input "text" at bounding box center [662, 338] width 466 height 28
drag, startPoint x: 509, startPoint y: 404, endPoint x: 424, endPoint y: 407, distance: 85.1
click at [429, 412] on input "AT/ recliner" at bounding box center [662, 426] width 466 height 28
click at [485, 324] on input "text" at bounding box center [662, 338] width 466 height 28
paste input "AT/ recliner"
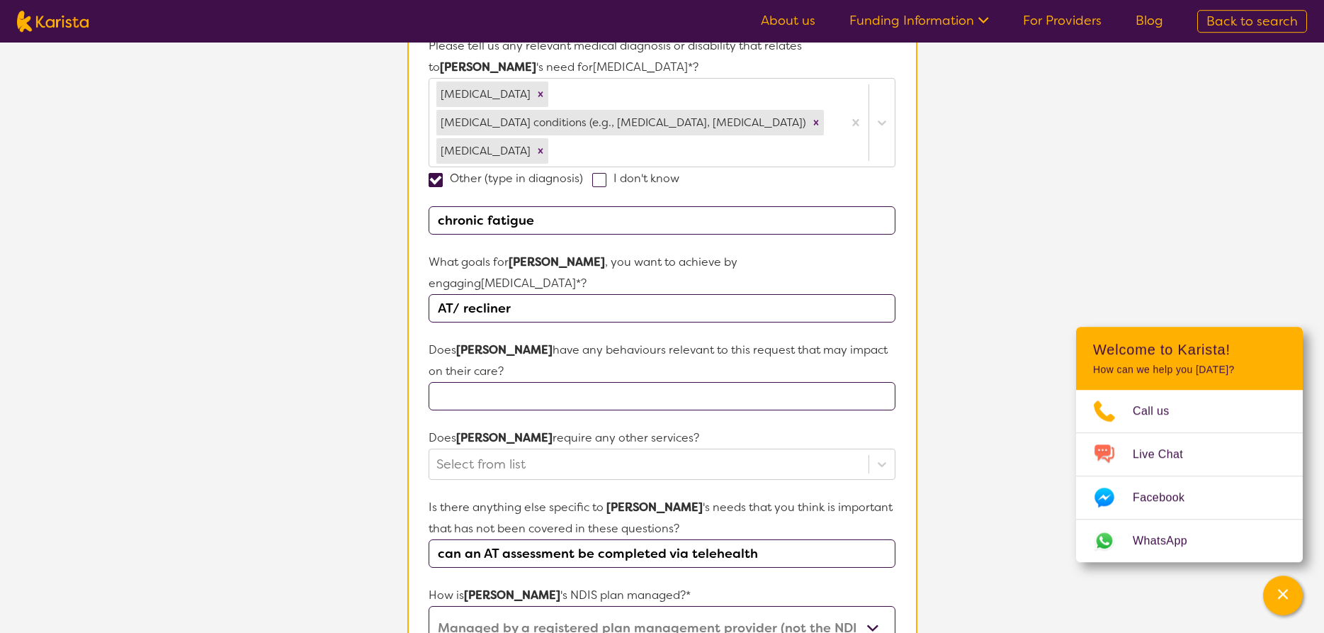
type input "AT/ recliner"
click at [496, 382] on input "text" at bounding box center [662, 396] width 466 height 28
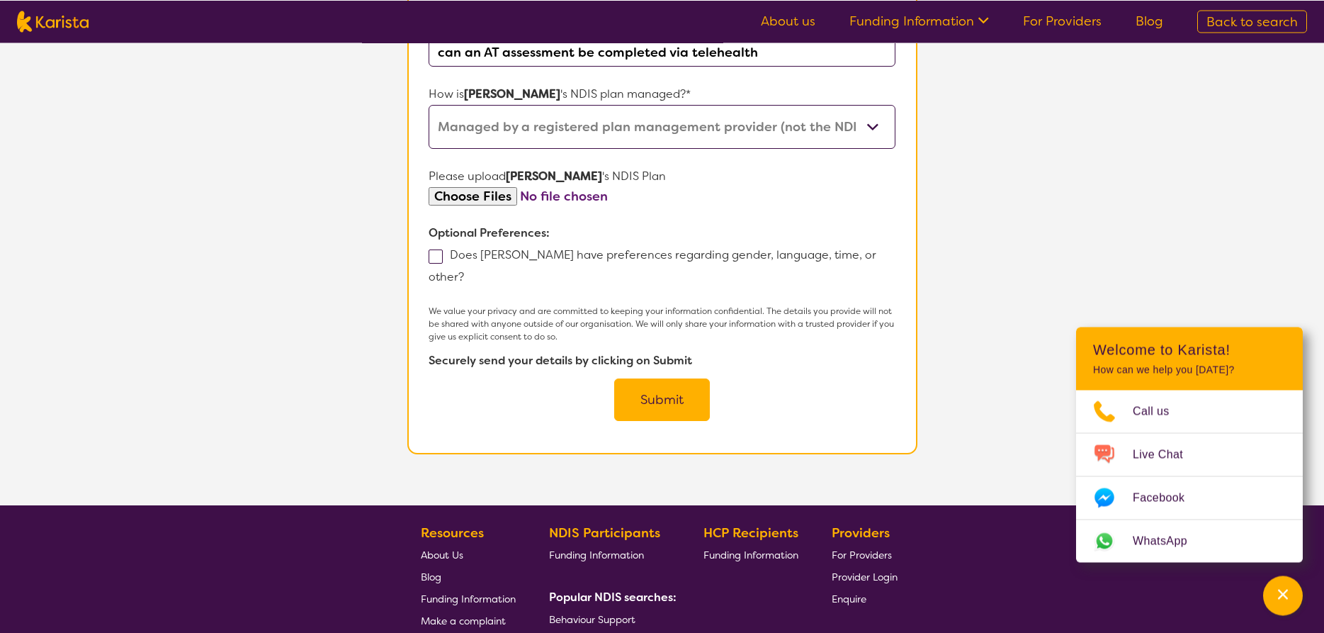
scroll to position [940, 0]
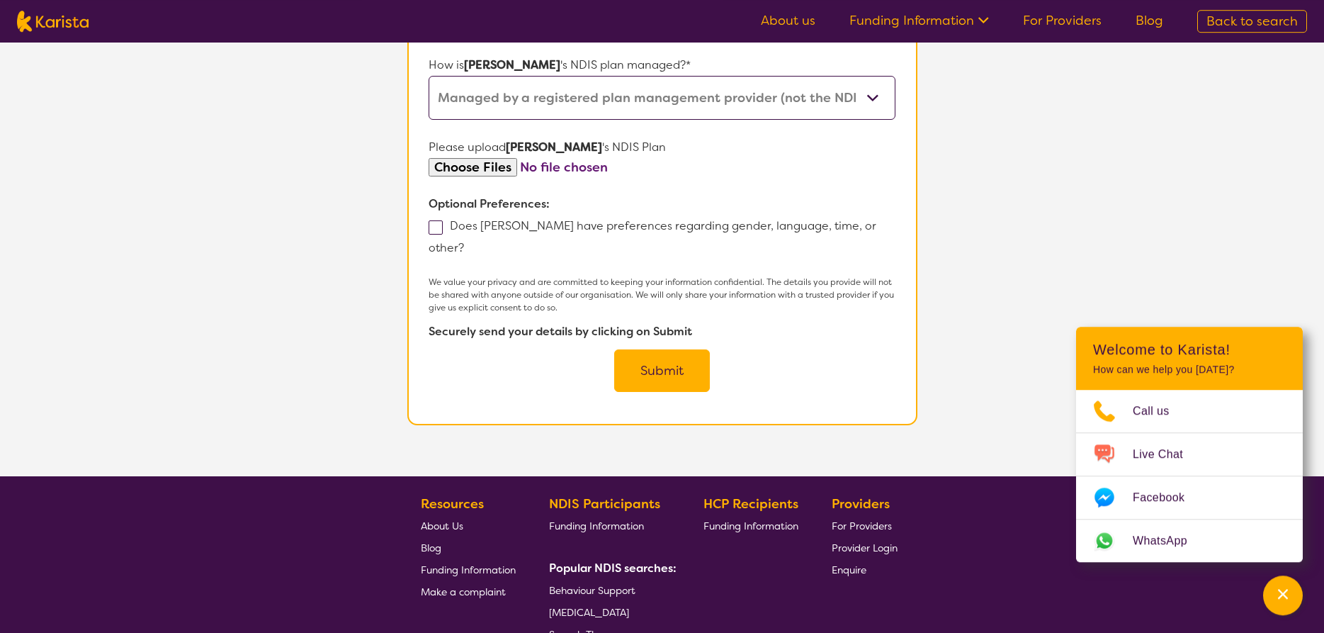
type input "No"
click at [692, 349] on button "Submit" at bounding box center [662, 370] width 96 height 43
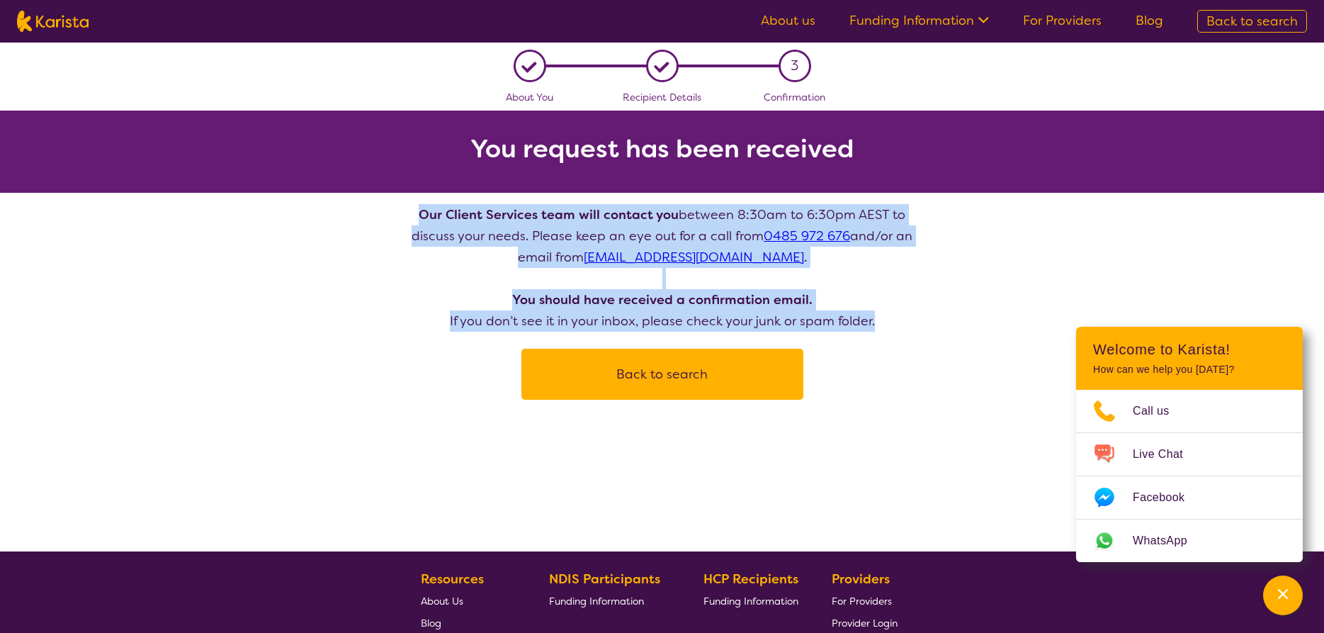
drag, startPoint x: 422, startPoint y: 211, endPoint x: 887, endPoint y: 341, distance: 482.6
click at [887, 341] on section "Our Client Services team will contact you between 8:30am to 6:30pm AEST to disc…" at bounding box center [662, 296] width 544 height 207
copy p "Our Client Services team will contact you between 8:30am to 6:30pm AEST to disc…"
